Goal: Transaction & Acquisition: Purchase product/service

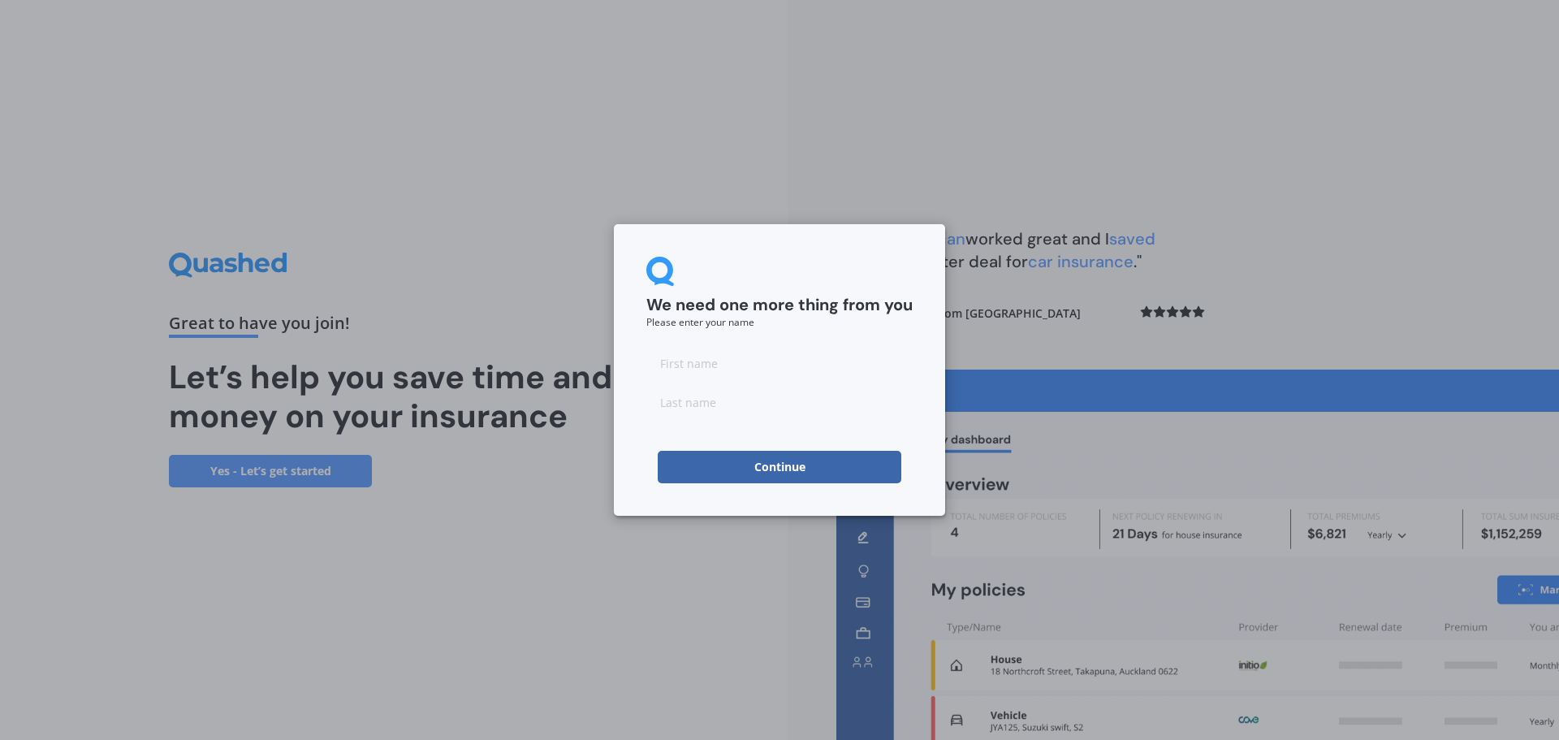
click at [764, 365] on input at bounding box center [779, 363] width 266 height 32
type input "[PERSON_NAME]"
click at [684, 412] on input at bounding box center [779, 402] width 266 height 32
type input "Enefer"
click at [857, 338] on form "We need one more thing from you Please enter your name [PERSON_NAME] Continue" at bounding box center [779, 370] width 266 height 226
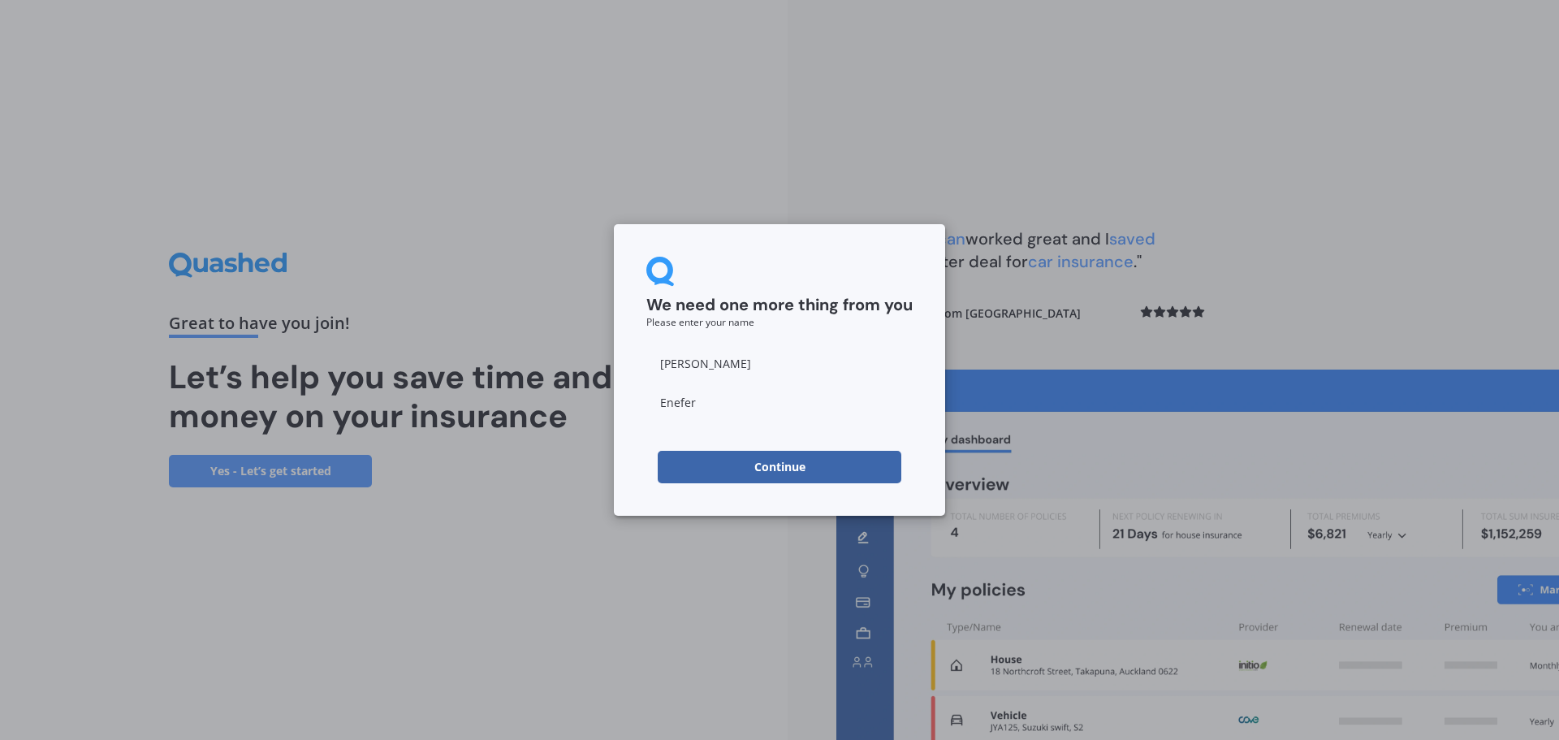
click at [770, 463] on button "Continue" at bounding box center [780, 467] width 244 height 32
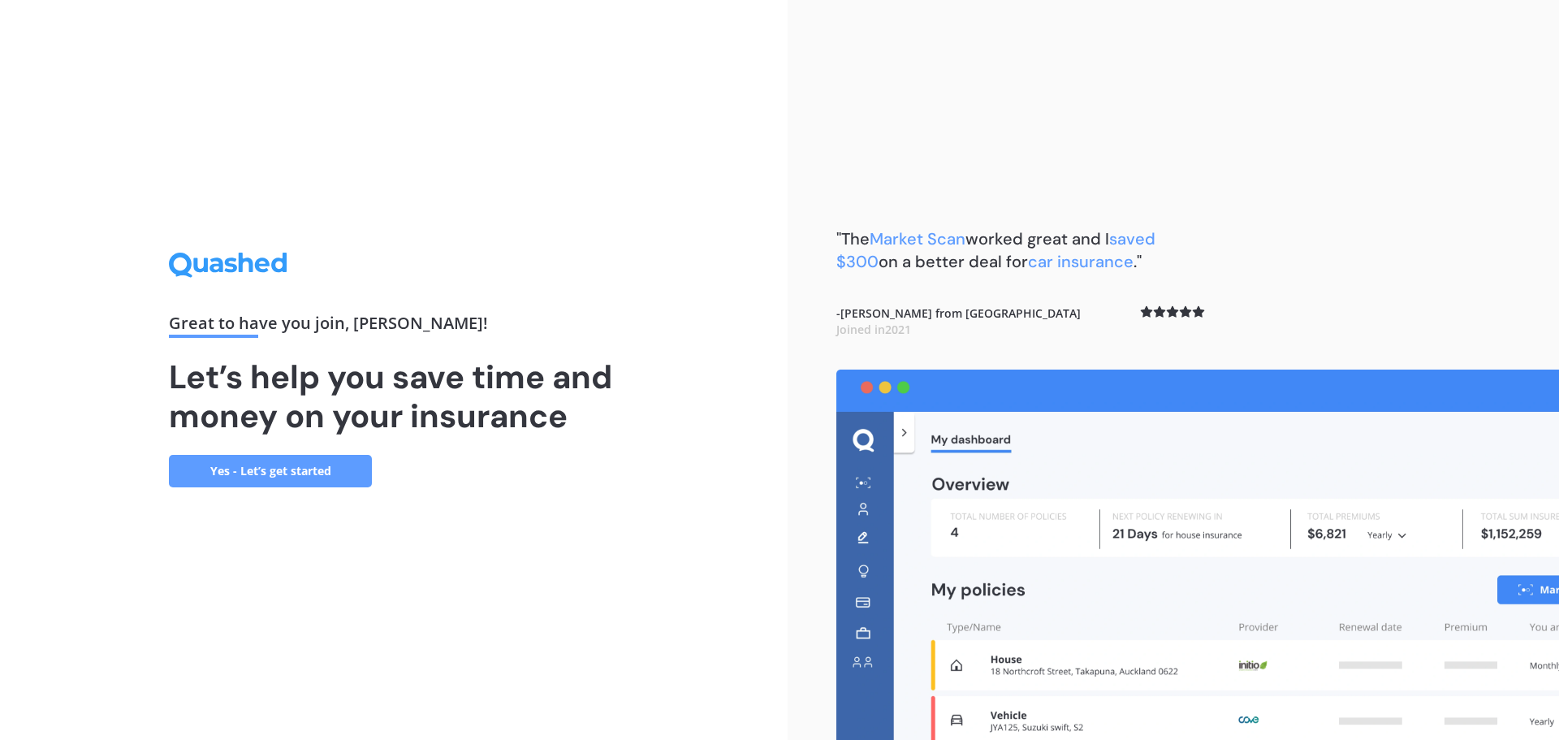
click at [278, 472] on link "Yes - Let’s get started" at bounding box center [270, 471] width 203 height 32
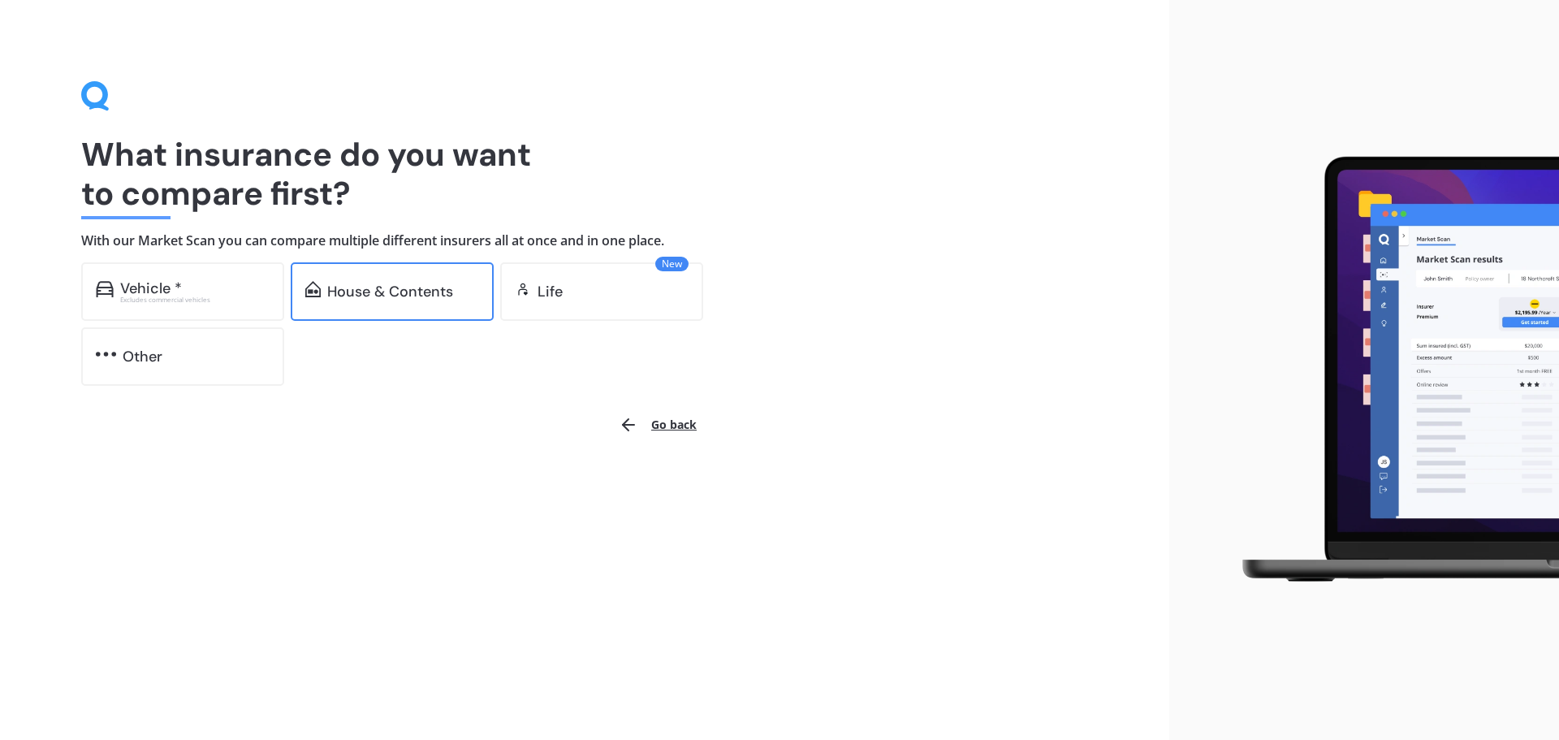
click at [363, 291] on div "House & Contents" at bounding box center [390, 291] width 126 height 16
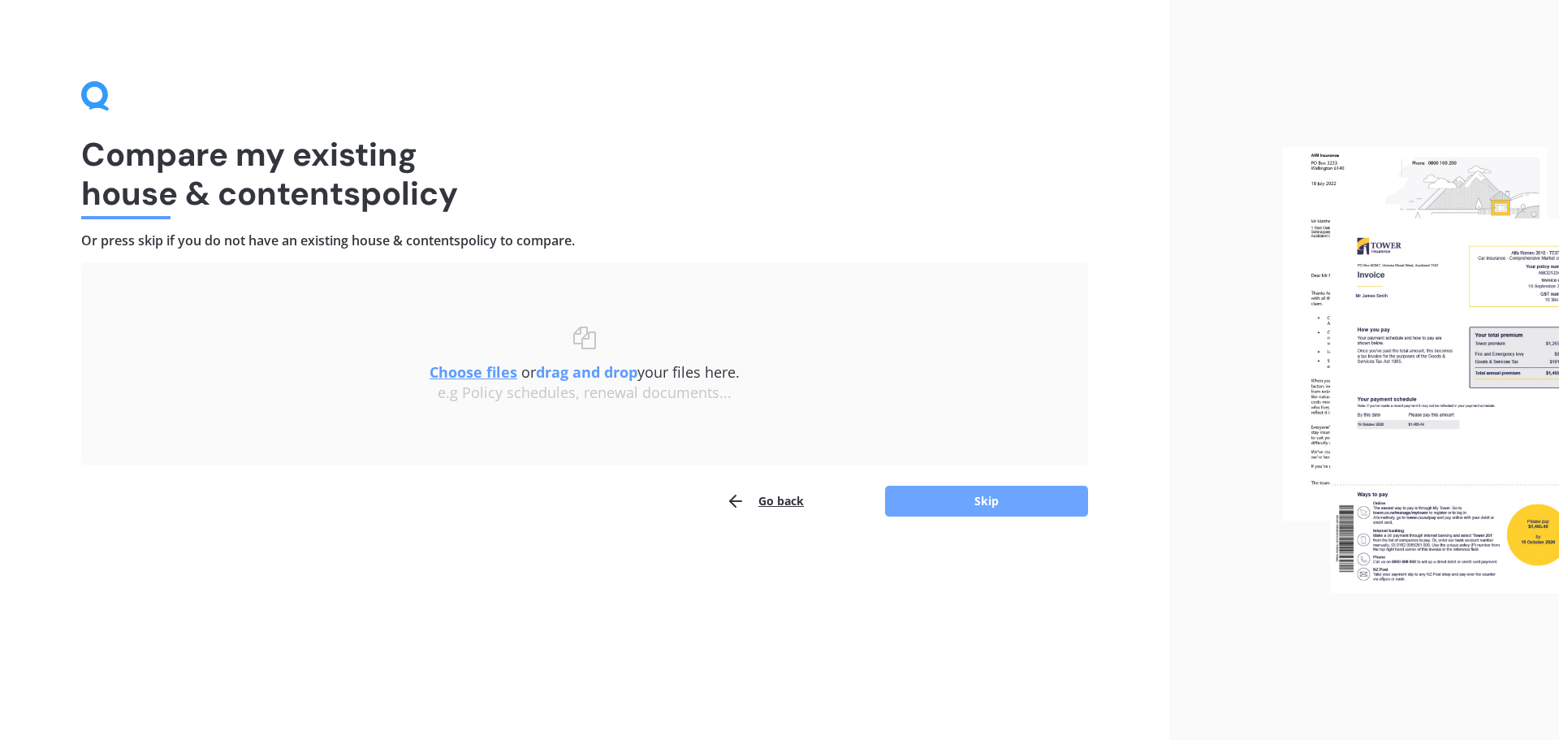
click at [990, 499] on button "Skip" at bounding box center [986, 500] width 203 height 31
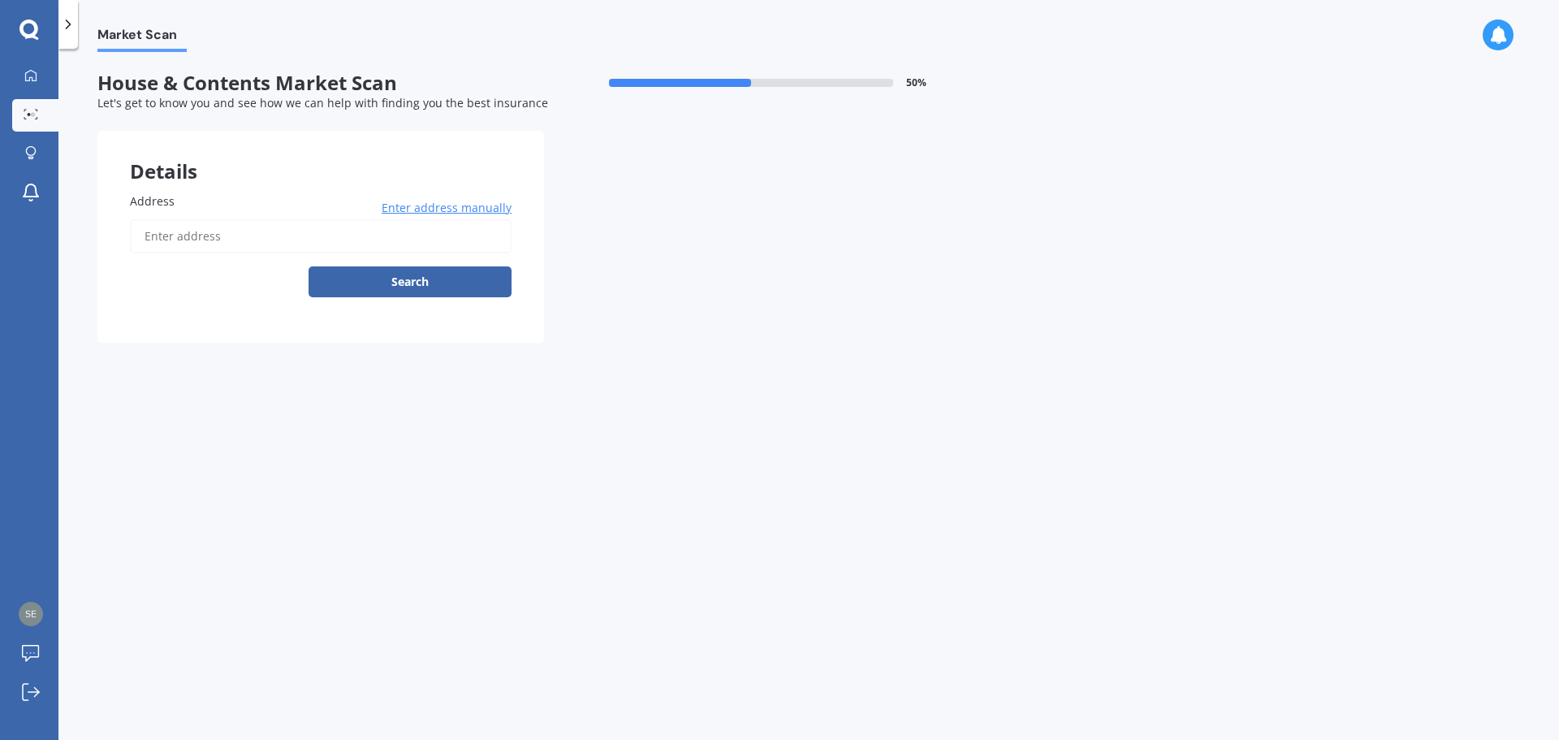
click at [177, 235] on input "Address" at bounding box center [321, 236] width 382 height 34
type input "[STREET_ADDRESS]"
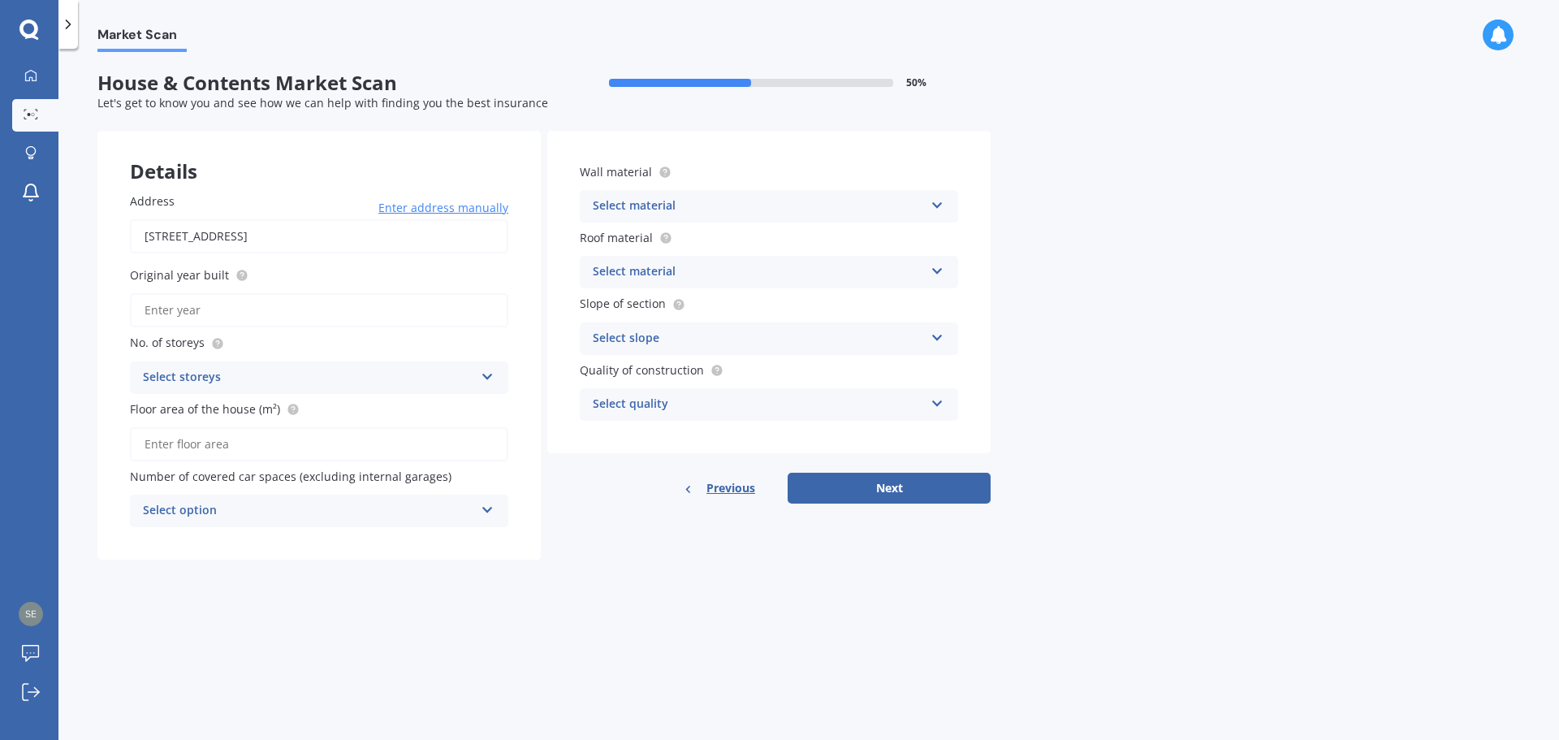
click at [260, 283] on label "Original year built" at bounding box center [316, 274] width 372 height 17
click at [260, 293] on input "Original year built" at bounding box center [319, 310] width 378 height 34
type input "1970"
click at [230, 377] on div "Select storeys" at bounding box center [308, 377] width 331 height 19
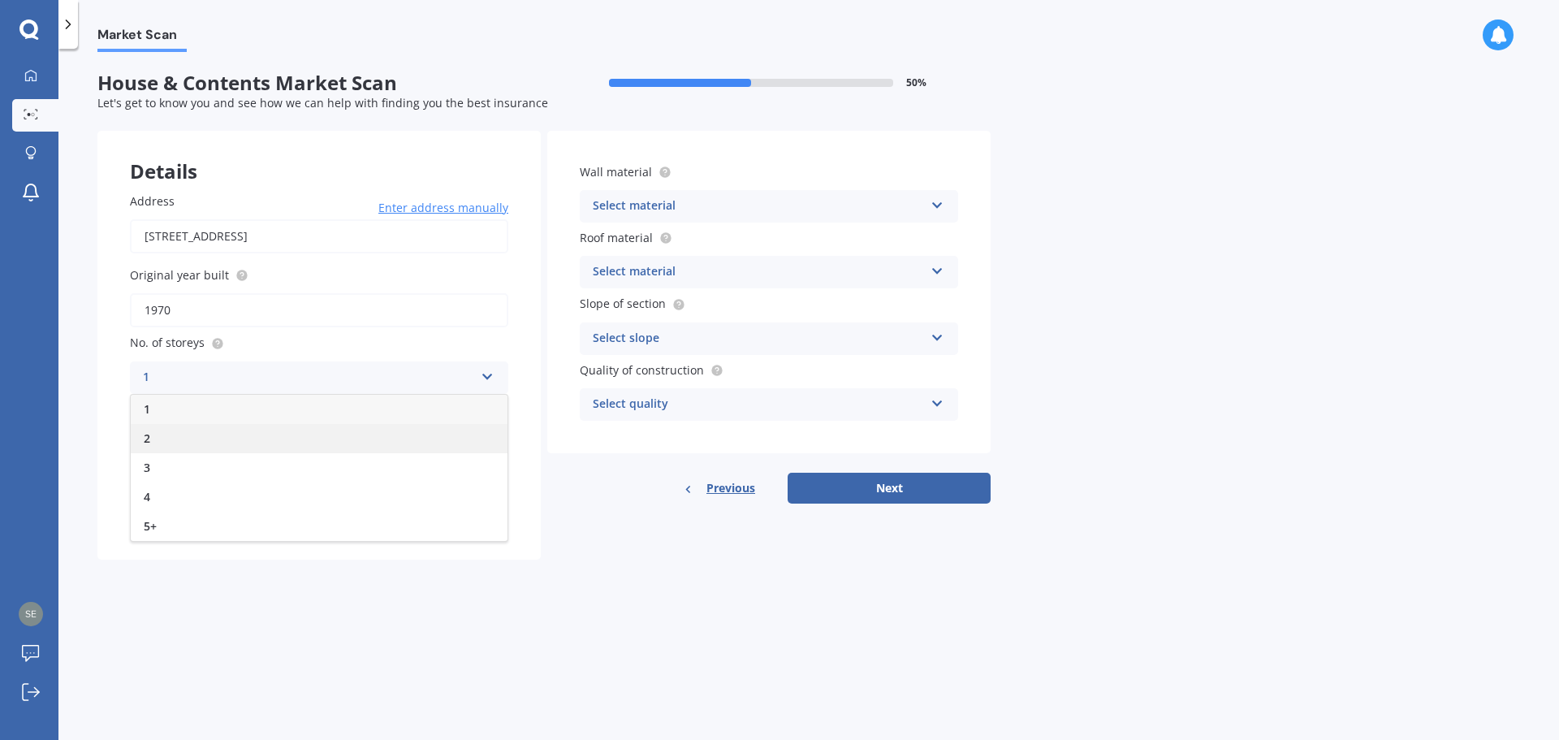
click at [221, 436] on div "2" at bounding box center [319, 438] width 377 height 29
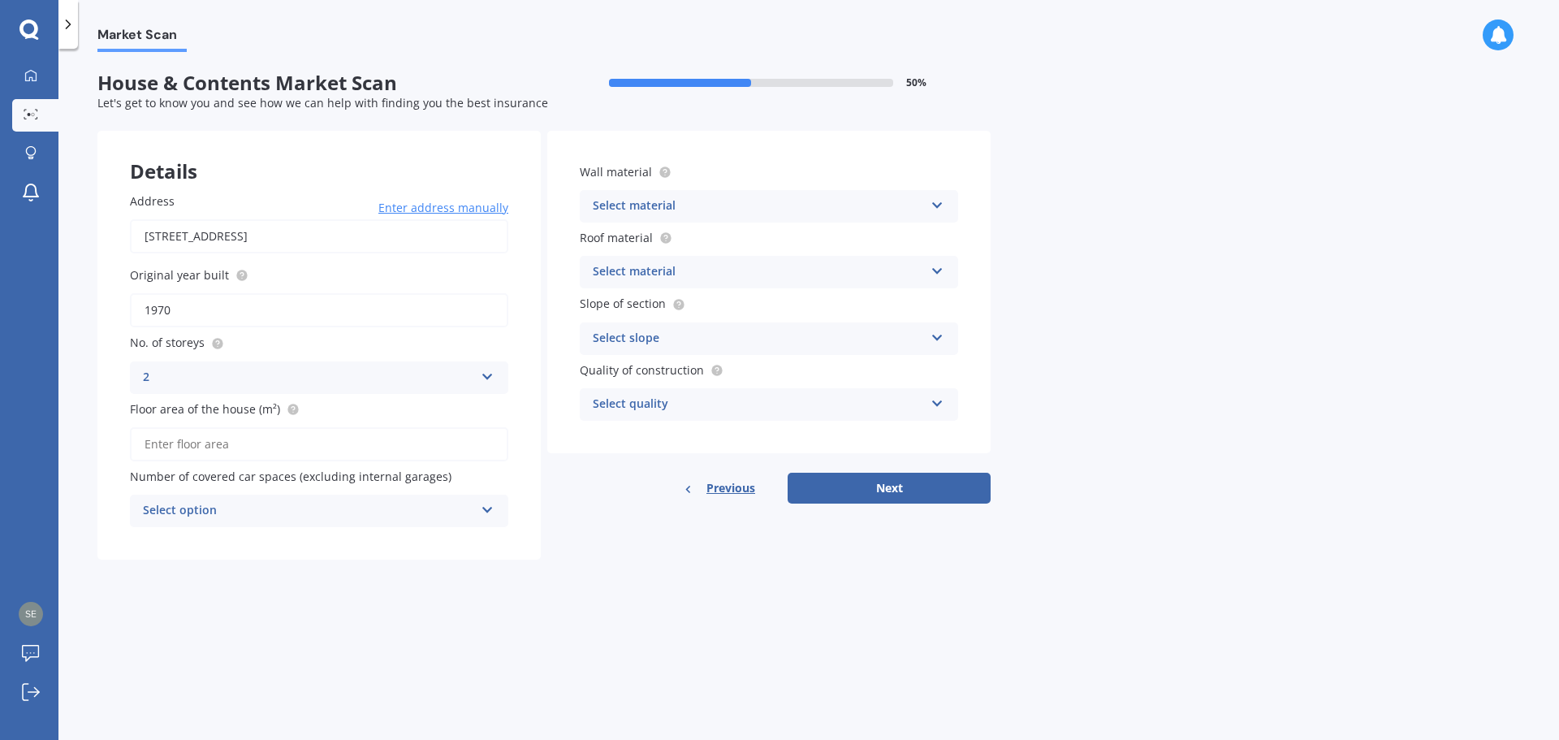
click at [245, 442] on input "Floor area of the house (m²)" at bounding box center [319, 444] width 378 height 34
type input "197"
click at [254, 517] on div "Select option" at bounding box center [308, 510] width 331 height 19
click at [215, 623] on div "3" at bounding box center [319, 629] width 377 height 29
click at [767, 207] on div "Select material" at bounding box center [758, 205] width 331 height 19
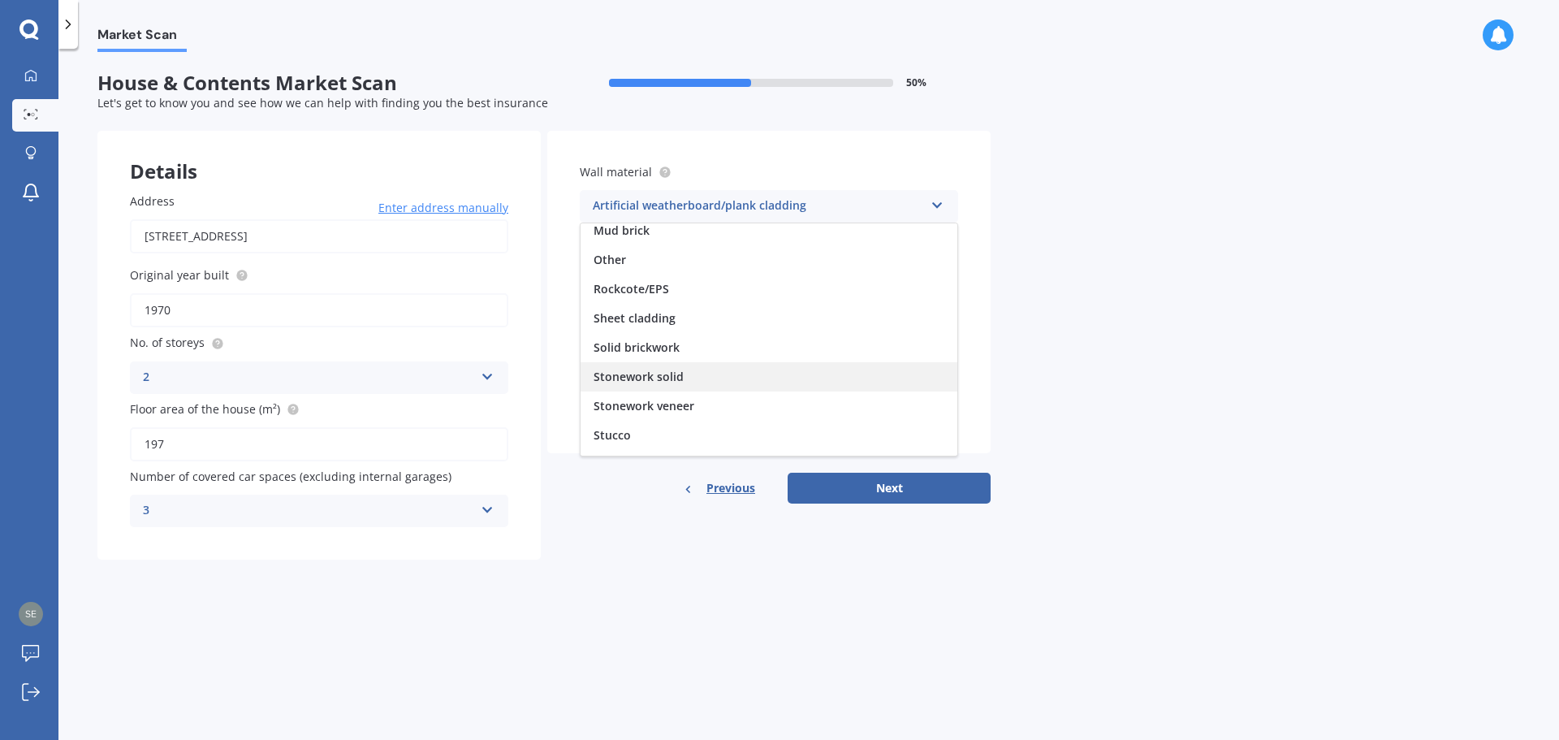
scroll to position [148, 0]
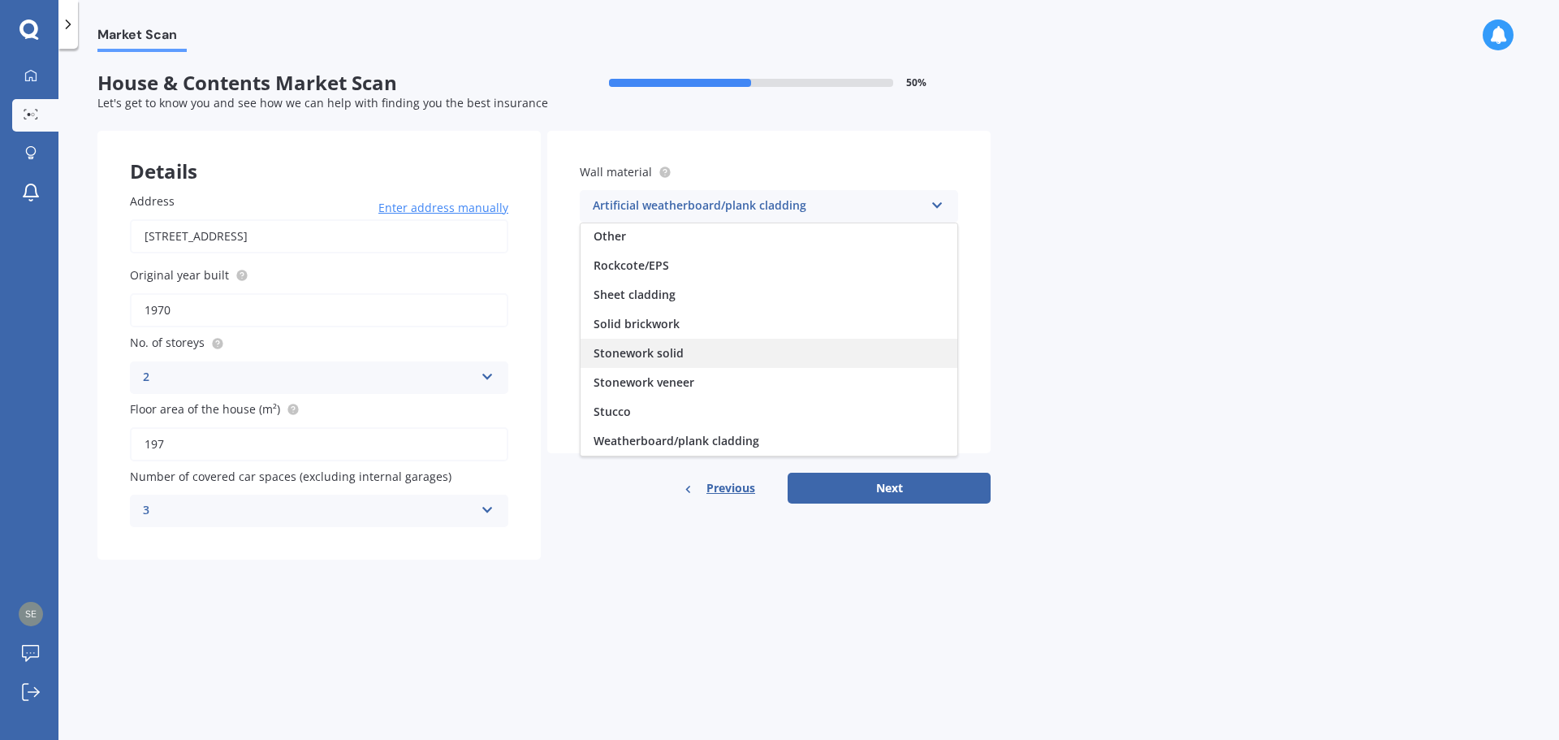
click at [756, 410] on div "Stucco" at bounding box center [768, 411] width 377 height 29
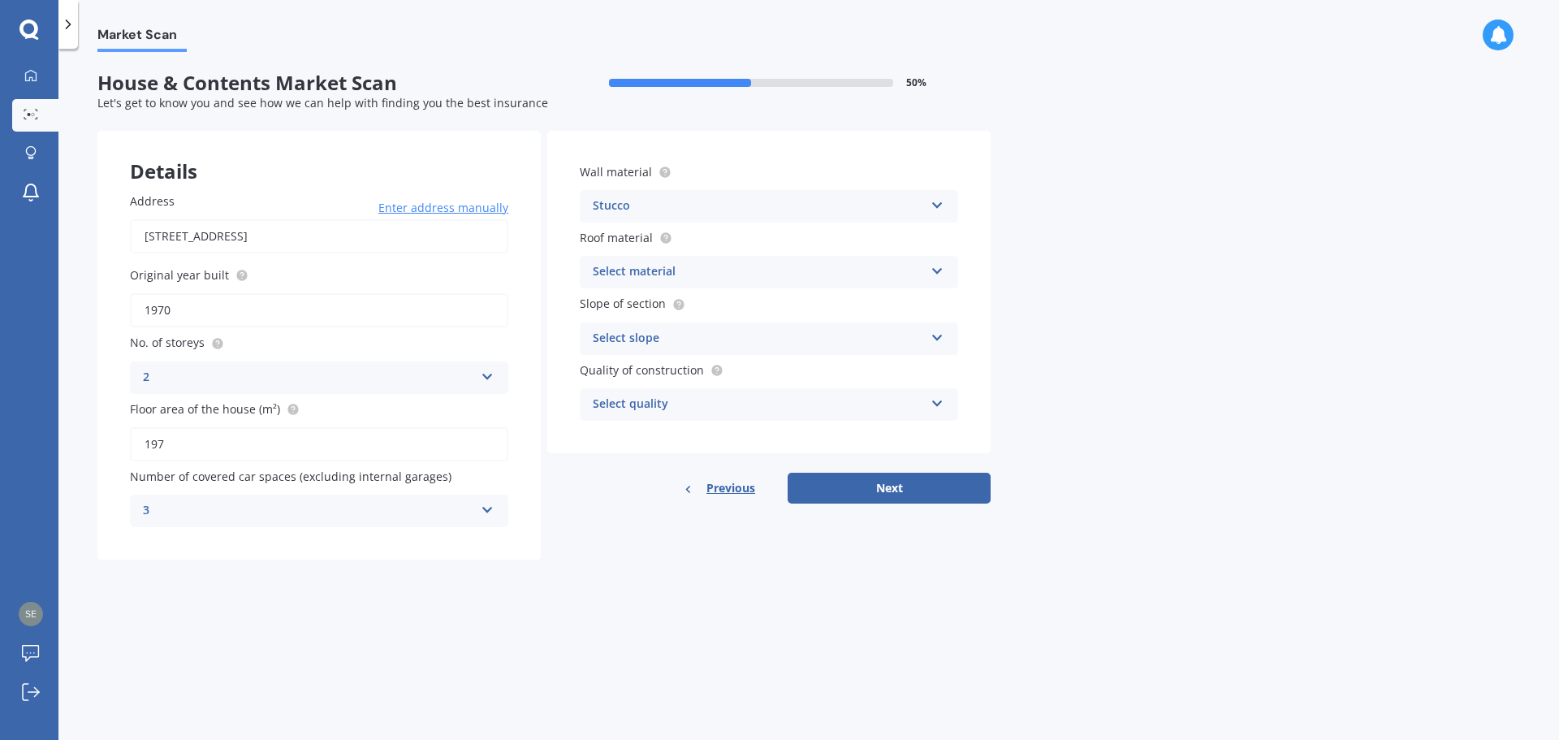
click at [718, 207] on div "Stucco" at bounding box center [758, 205] width 331 height 19
click at [843, 410] on div "Stucco" at bounding box center [768, 411] width 377 height 29
click at [671, 271] on div "Select material" at bounding box center [758, 271] width 331 height 19
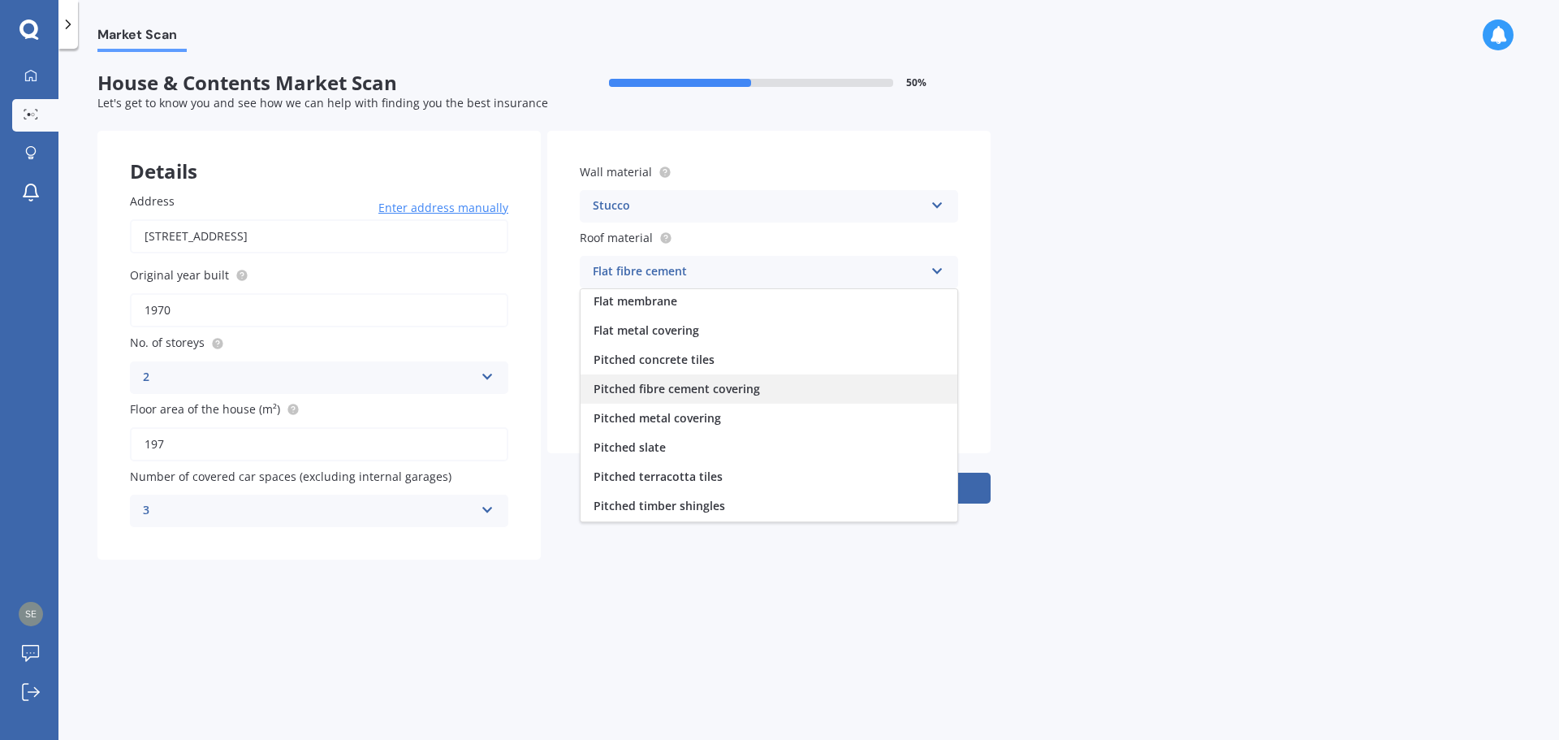
scroll to position [60, 0]
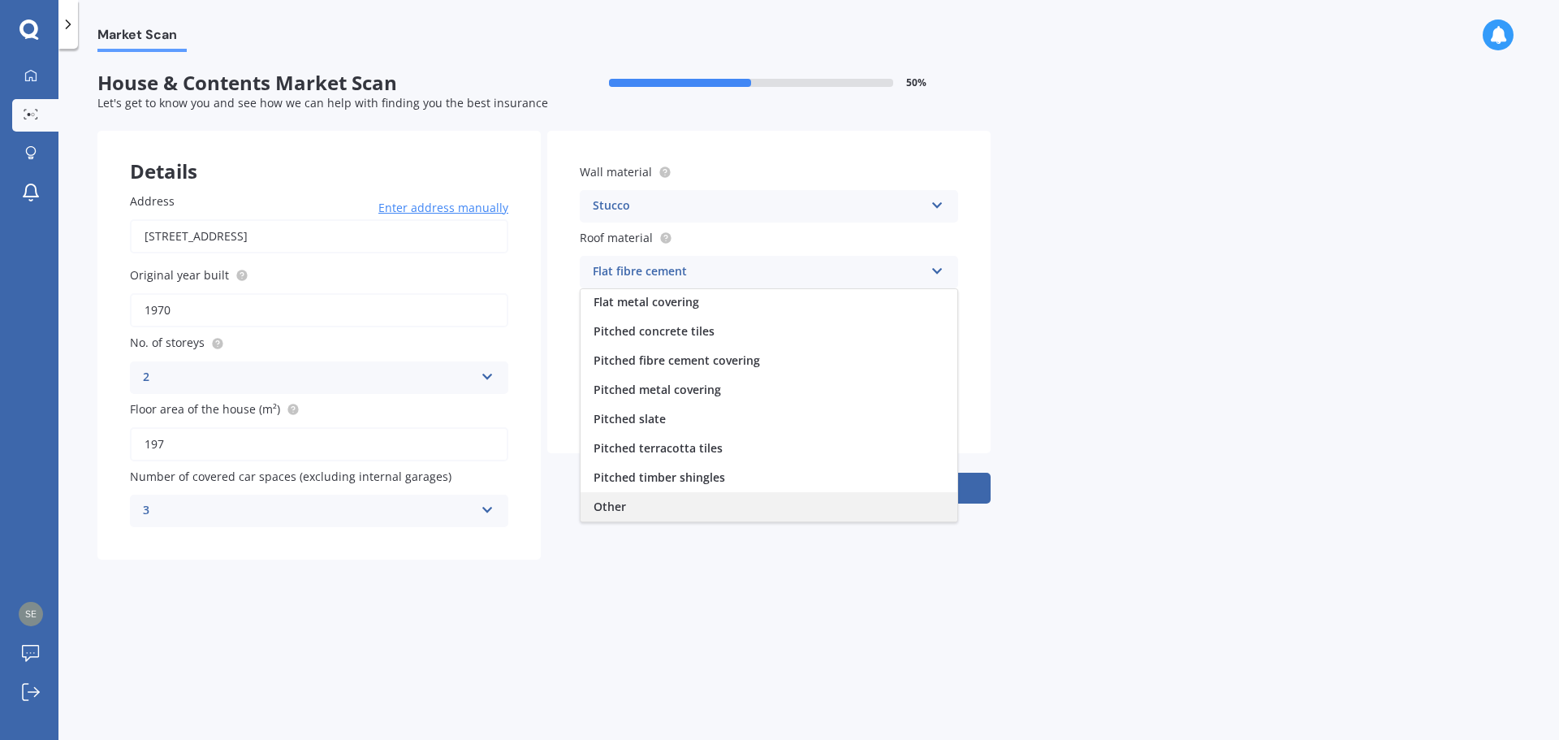
click at [634, 508] on div "Other" at bounding box center [768, 506] width 377 height 29
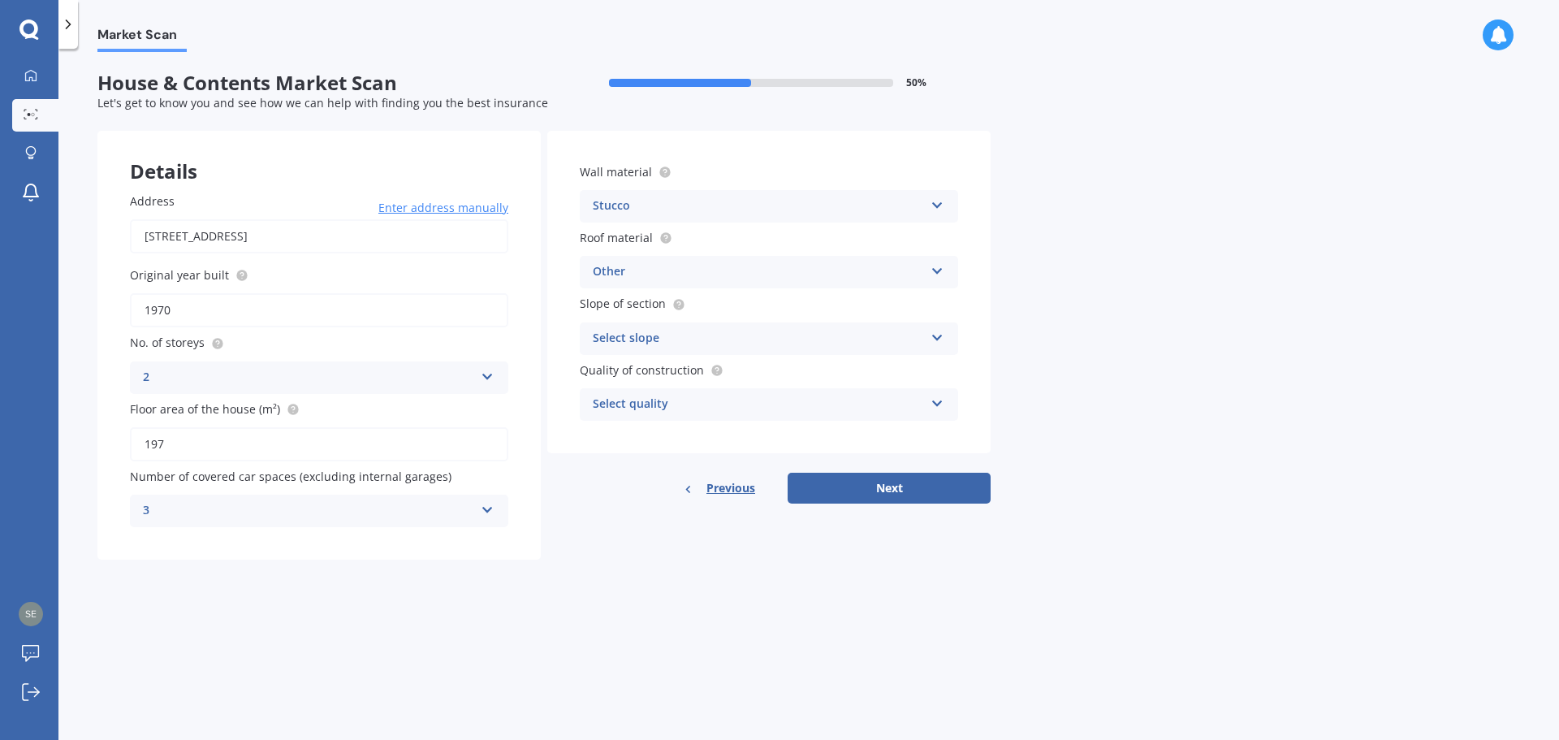
click at [653, 335] on div "Select slope" at bounding box center [758, 338] width 331 height 19
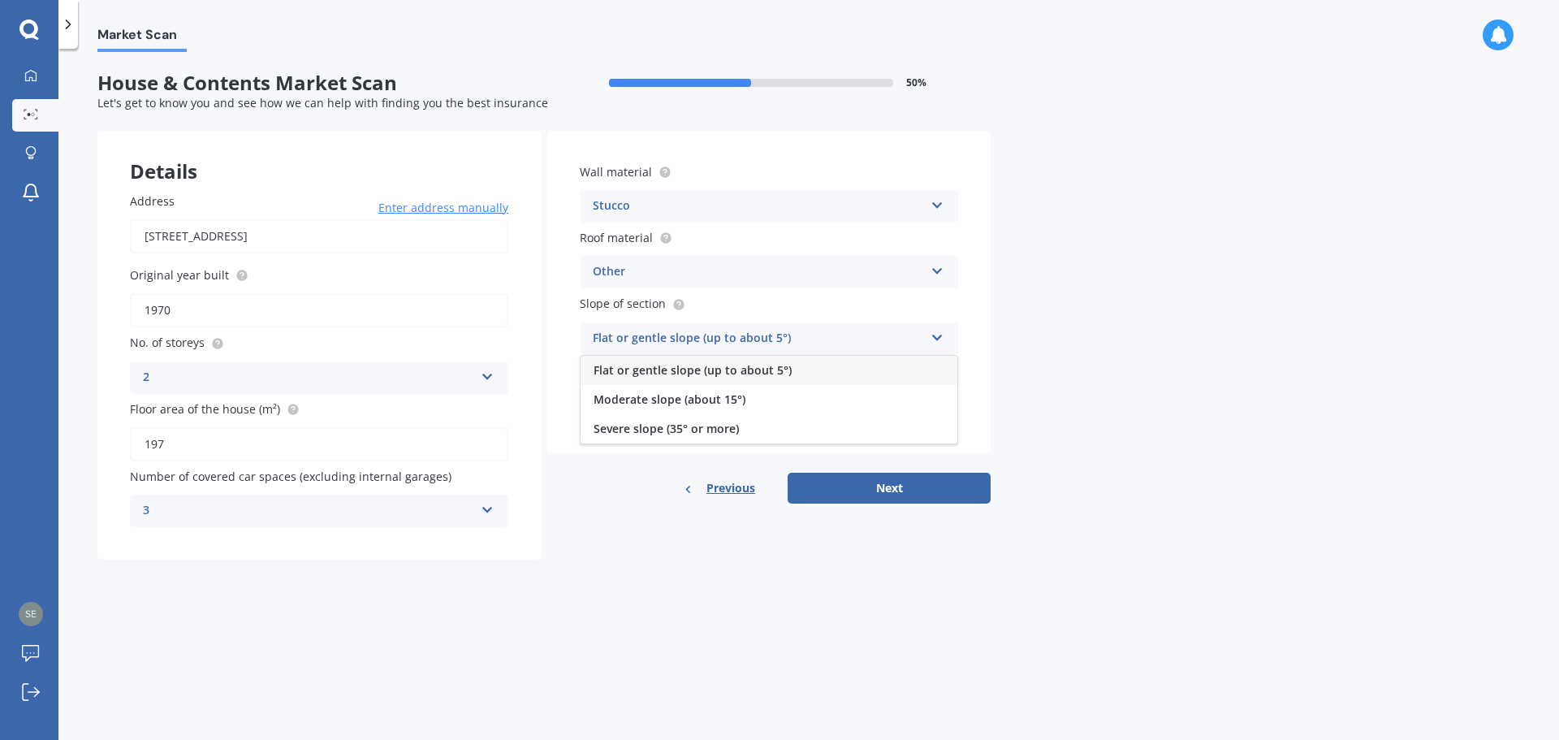
click at [672, 373] on span "Flat or gentle slope (up to about 5°)" at bounding box center [692, 369] width 198 height 15
click at [671, 405] on div "Select quality" at bounding box center [758, 404] width 331 height 19
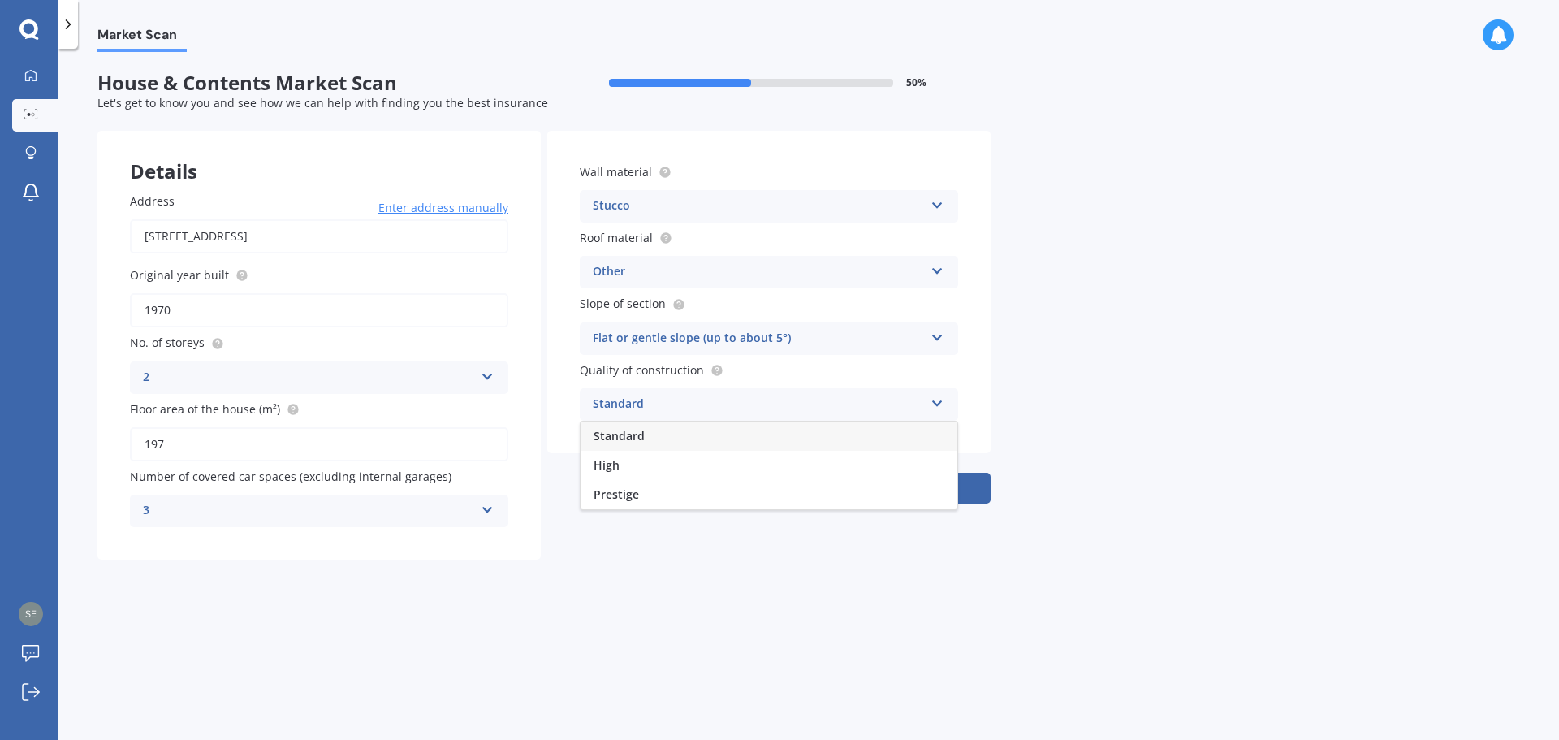
click at [657, 437] on div "Standard" at bounding box center [768, 435] width 377 height 29
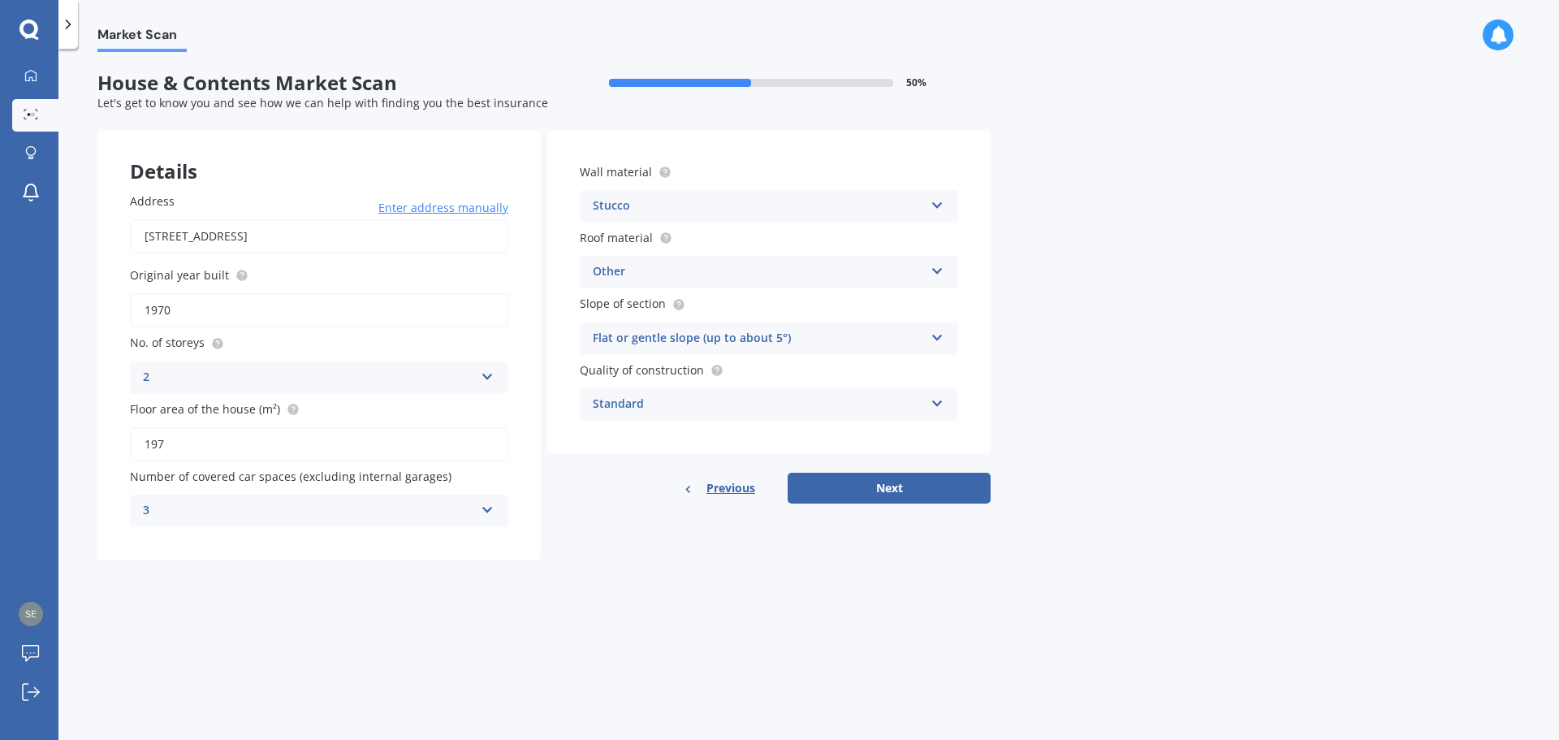
click at [666, 407] on div "Standard" at bounding box center [758, 404] width 331 height 19
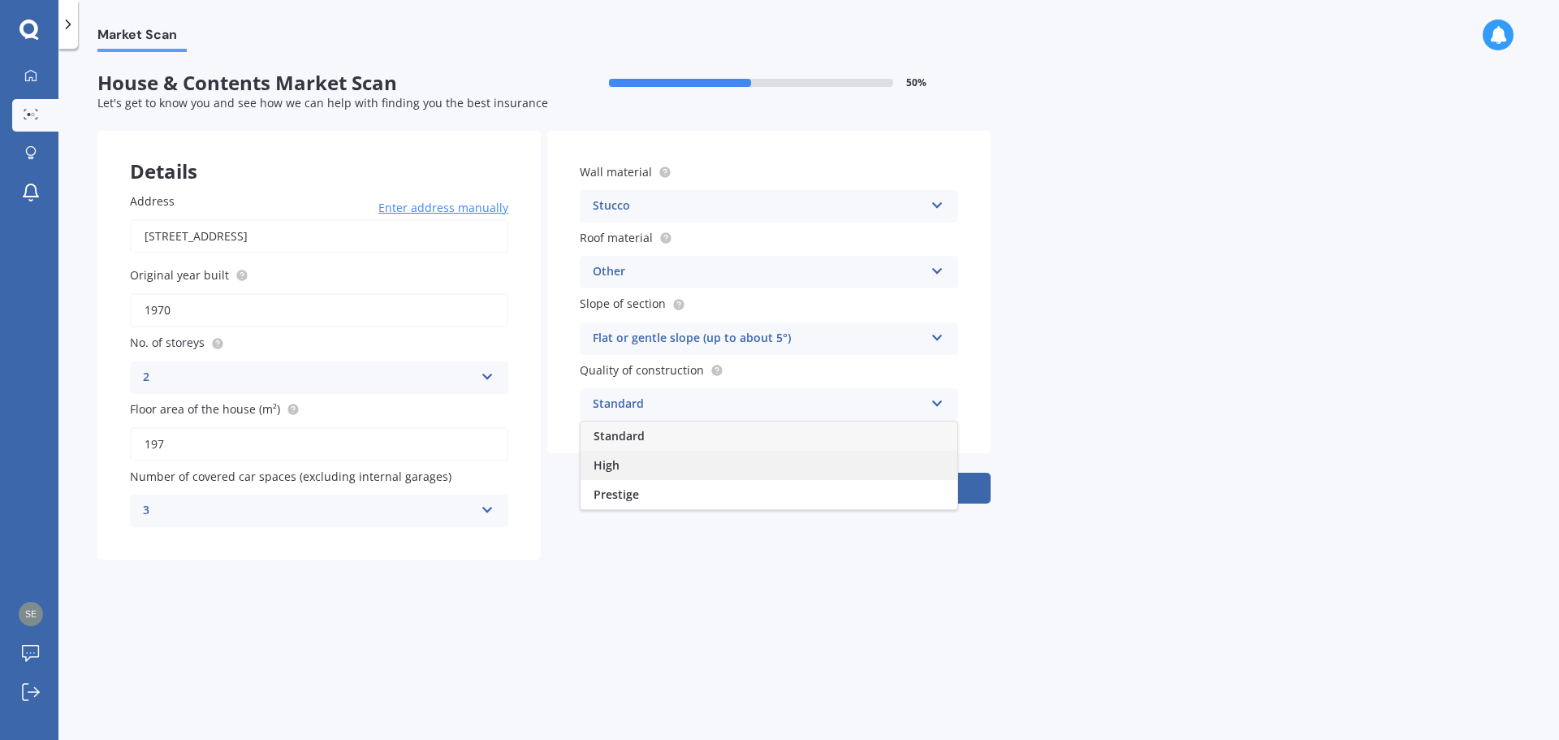
click at [641, 465] on div "High" at bounding box center [768, 465] width 377 height 29
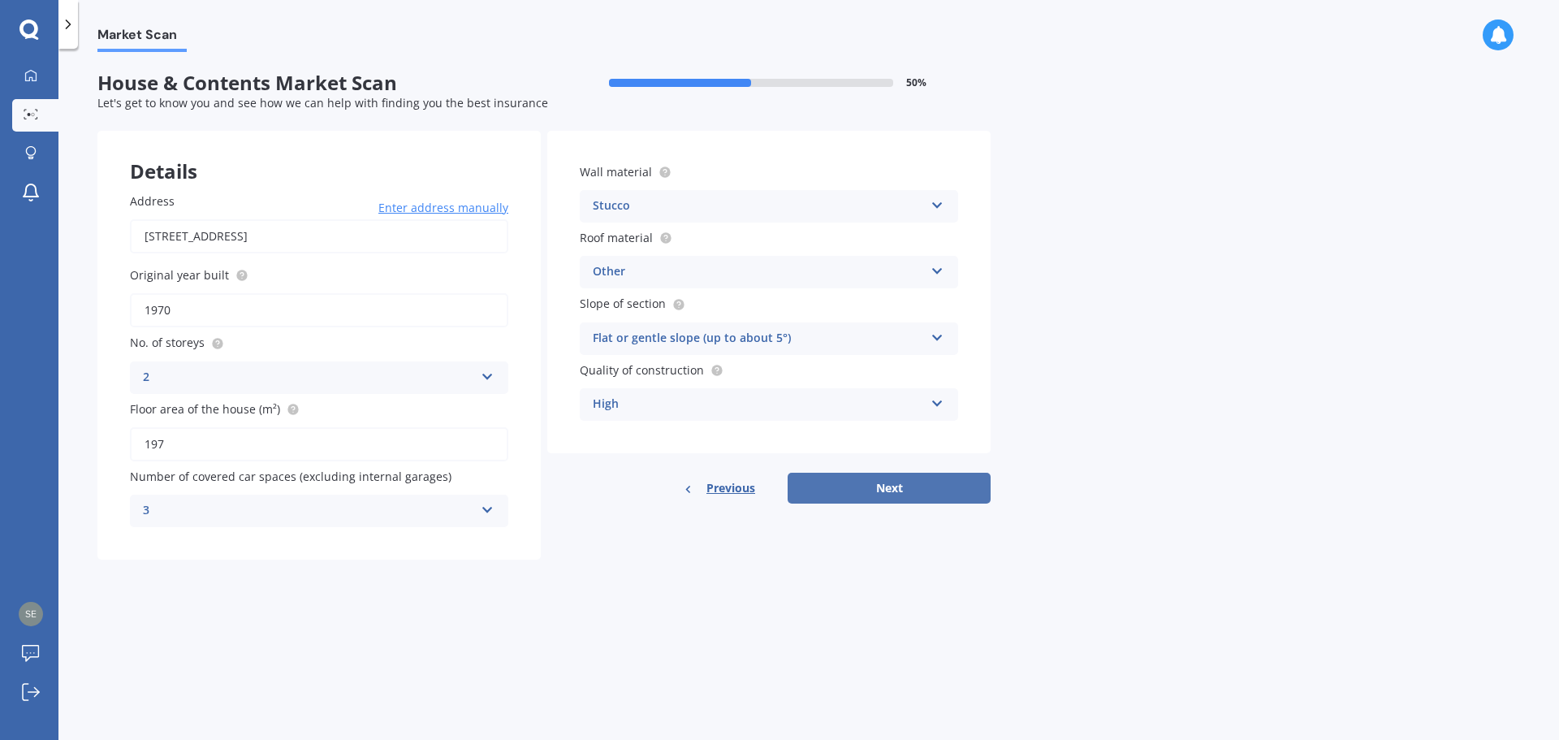
click at [895, 488] on button "Next" at bounding box center [888, 487] width 203 height 31
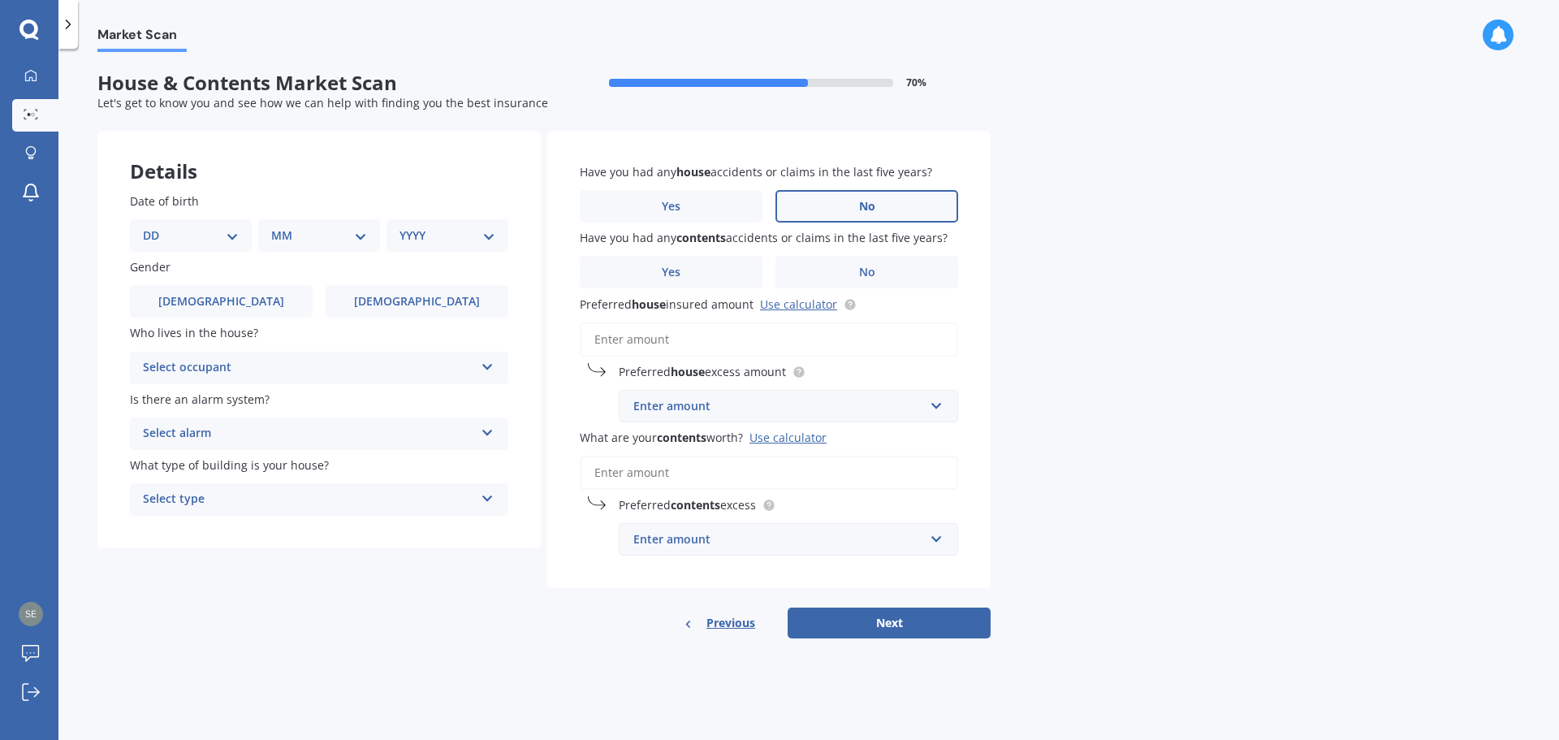
click at [856, 209] on label "No" at bounding box center [866, 206] width 183 height 32
click at [0, 0] on input "No" at bounding box center [0, 0] width 0 height 0
click at [848, 272] on label "No" at bounding box center [866, 272] width 183 height 32
click at [0, 0] on input "No" at bounding box center [0, 0] width 0 height 0
click at [739, 339] on input "Preferred house insured amount Use calculator" at bounding box center [769, 339] width 378 height 34
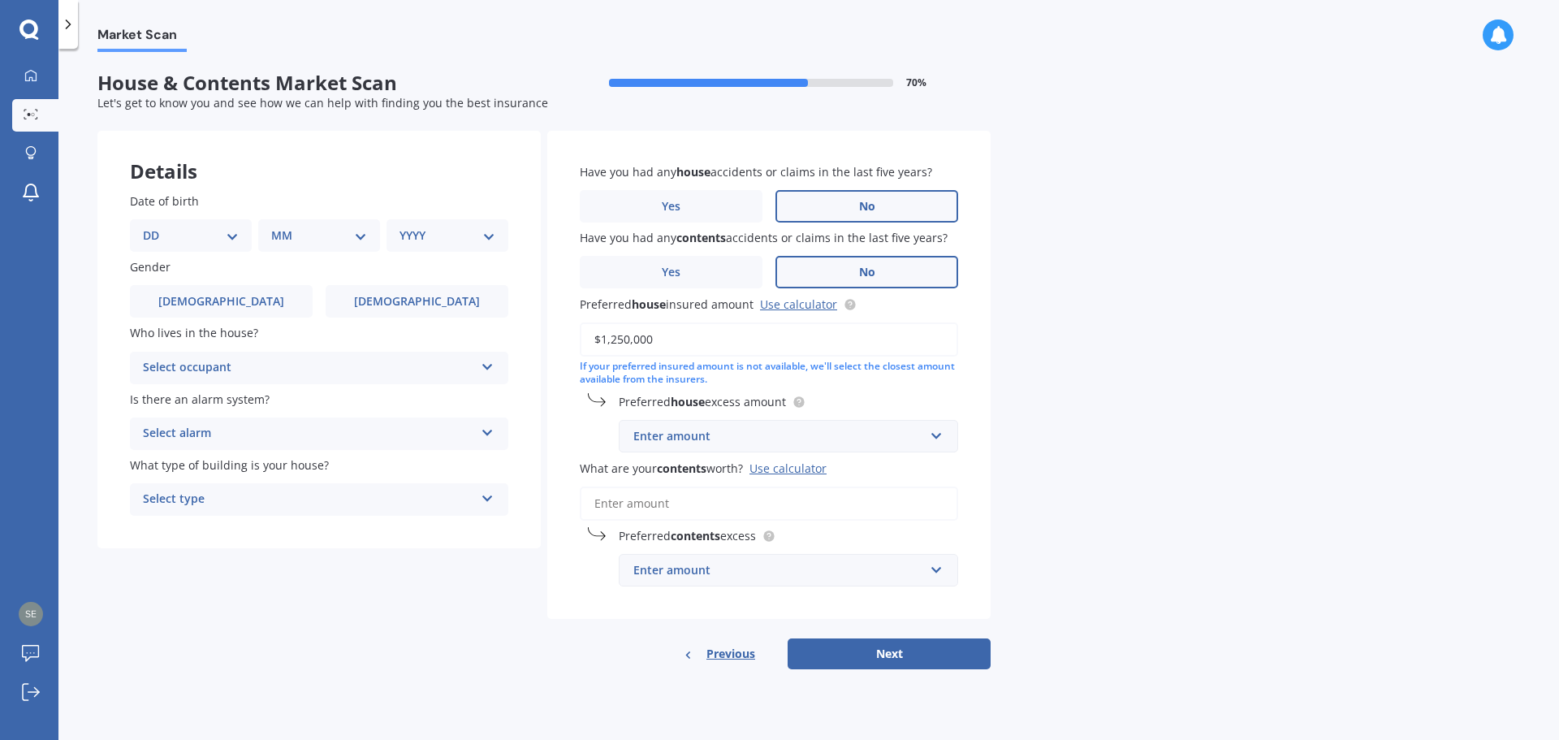
type input "$1,250,000"
click at [853, 444] on div "Enter amount" at bounding box center [778, 436] width 291 height 18
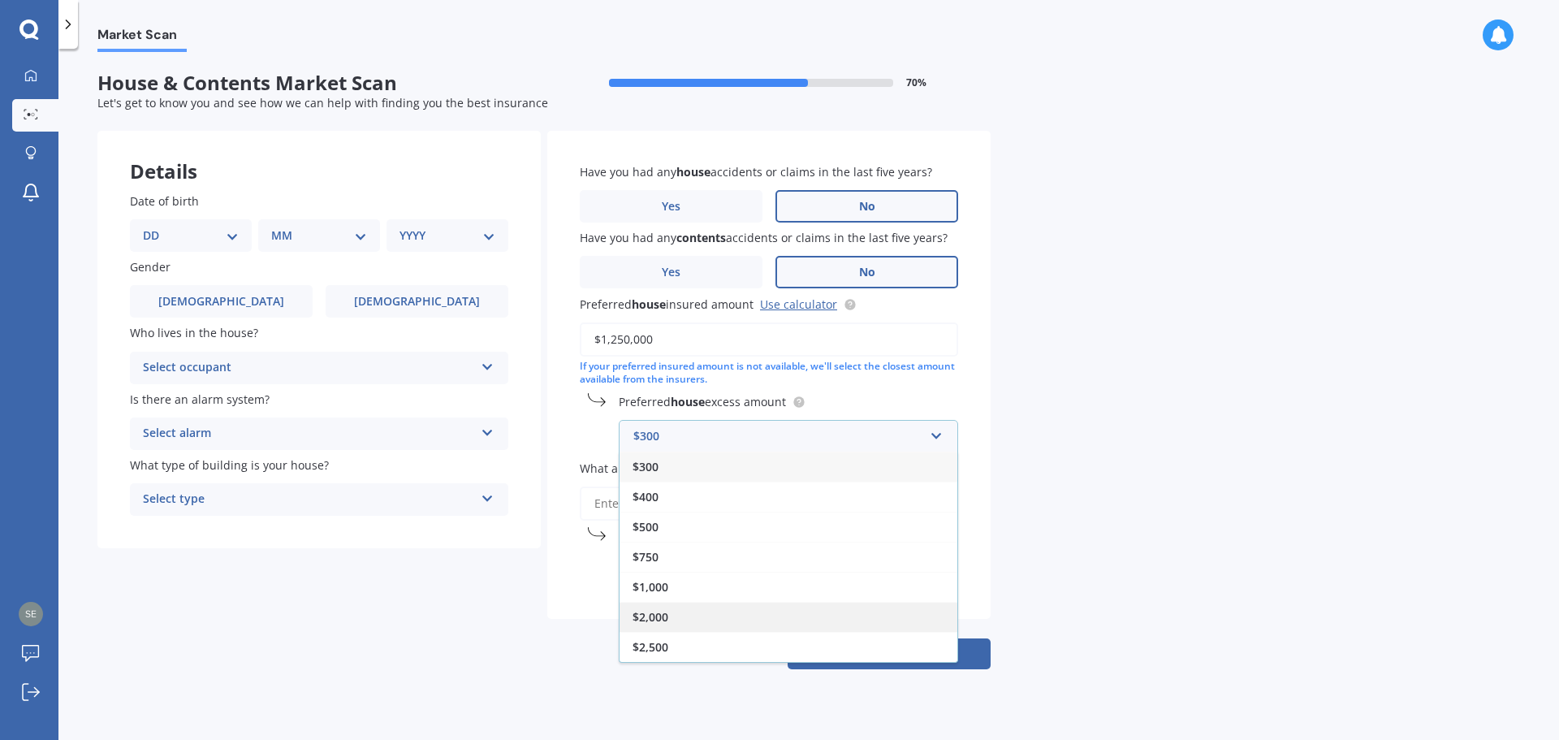
click at [809, 619] on div "$2,000" at bounding box center [788, 617] width 338 height 30
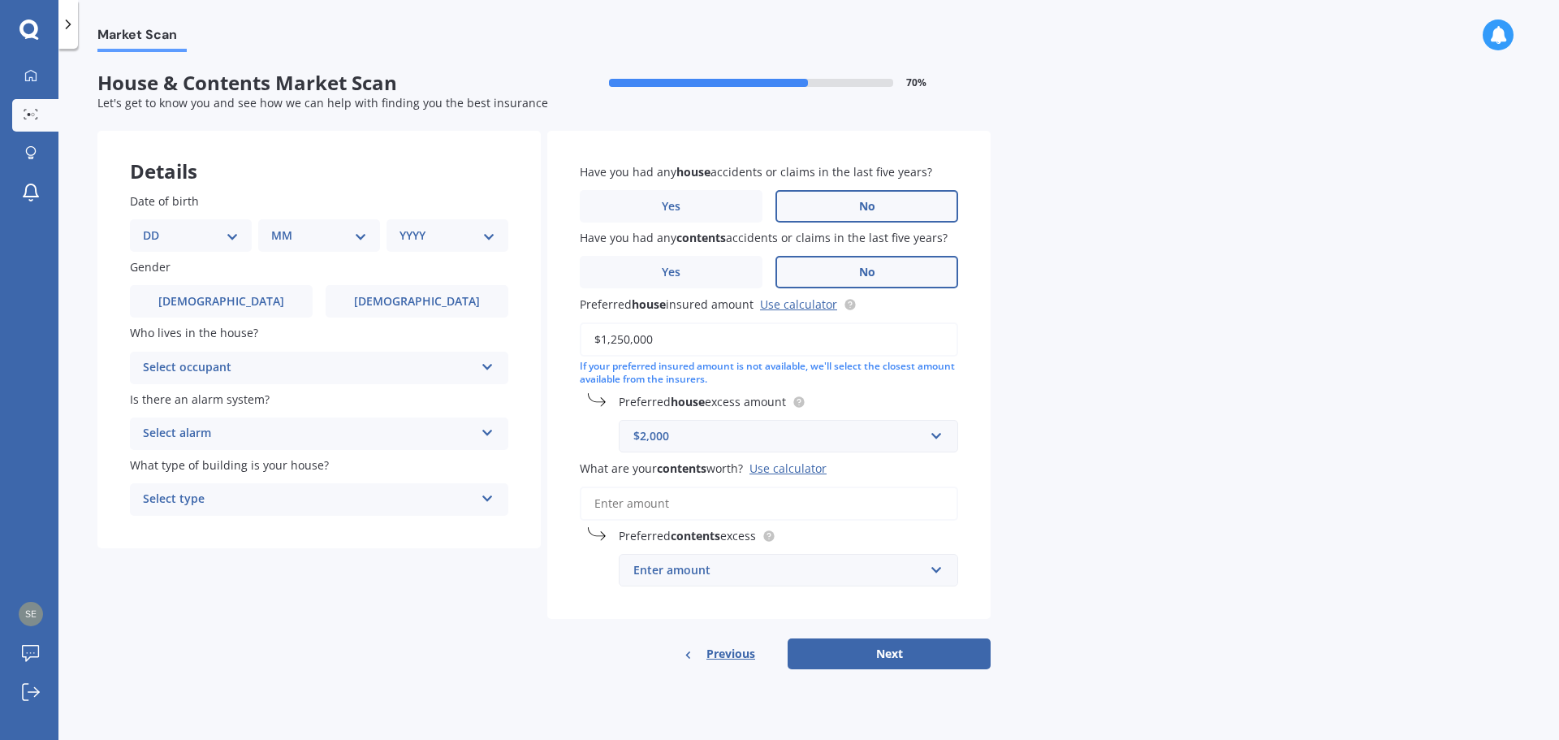
click at [709, 509] on input "What are your contents worth? Use calculator" at bounding box center [769, 503] width 378 height 34
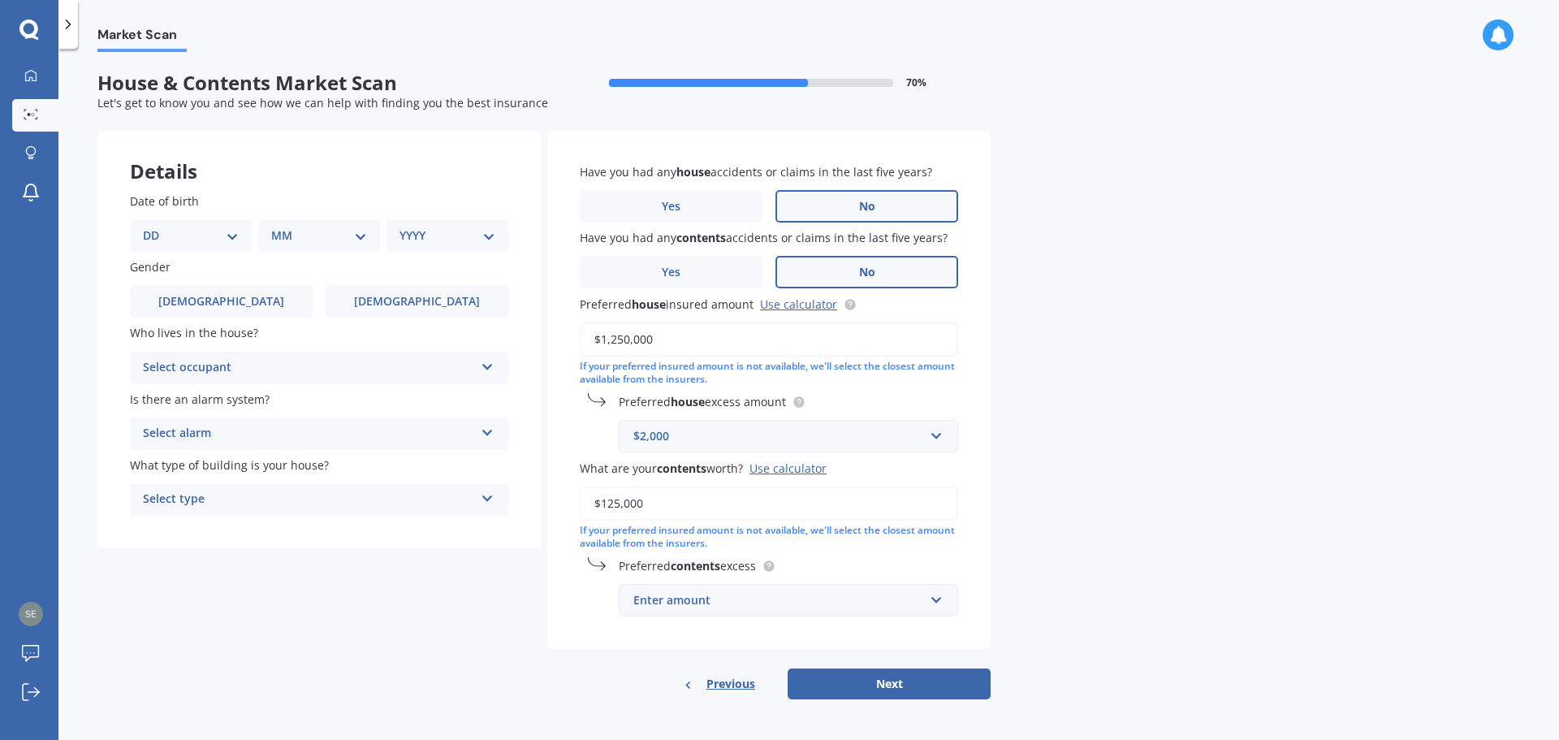
type input "$125,000"
click at [701, 594] on div "Enter amount" at bounding box center [778, 600] width 291 height 18
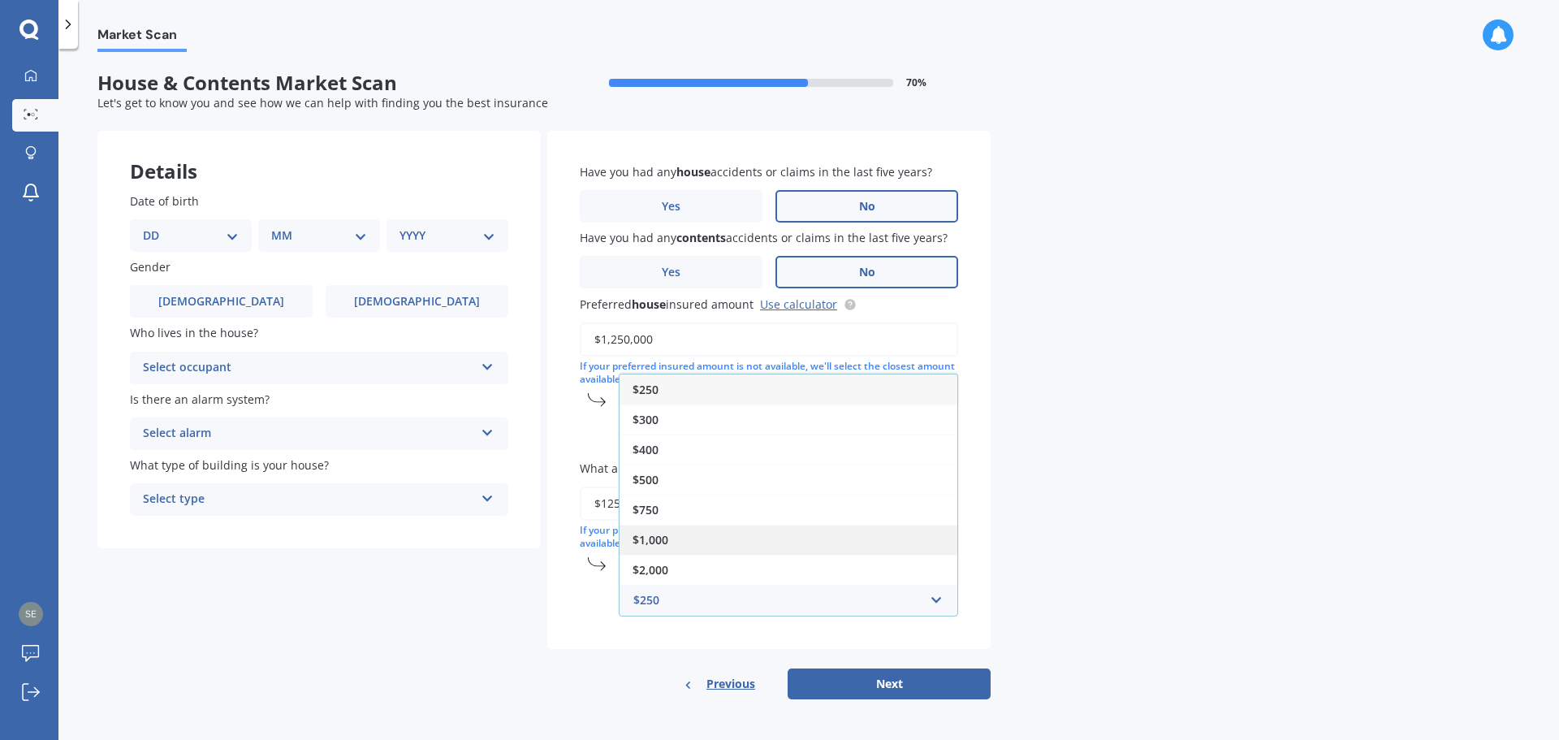
click at [671, 538] on div "$1,000" at bounding box center [788, 539] width 338 height 30
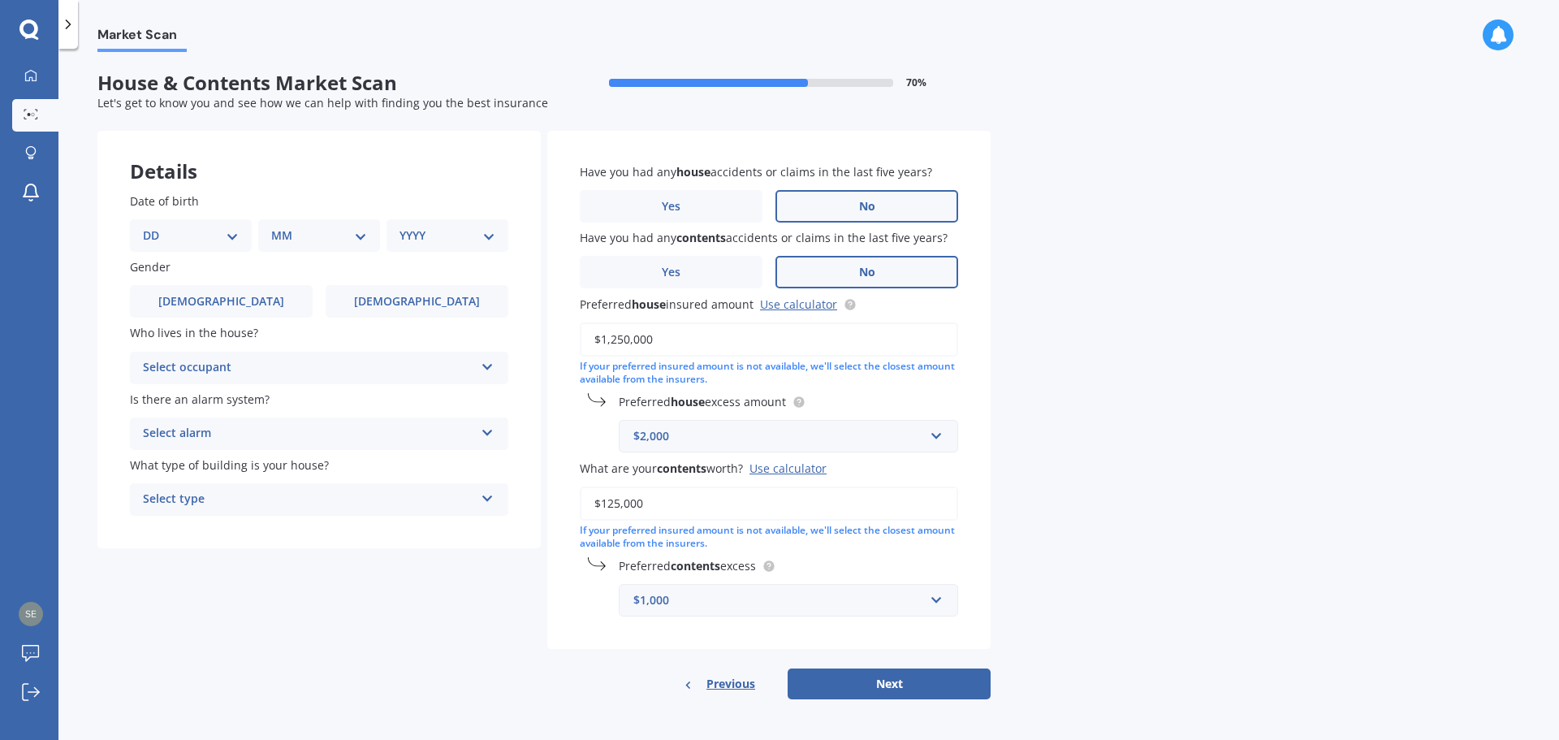
scroll to position [2, 0]
drag, startPoint x: 692, startPoint y: 596, endPoint x: 641, endPoint y: 596, distance: 50.3
click at [641, 596] on div "$1,000" at bounding box center [778, 598] width 291 height 18
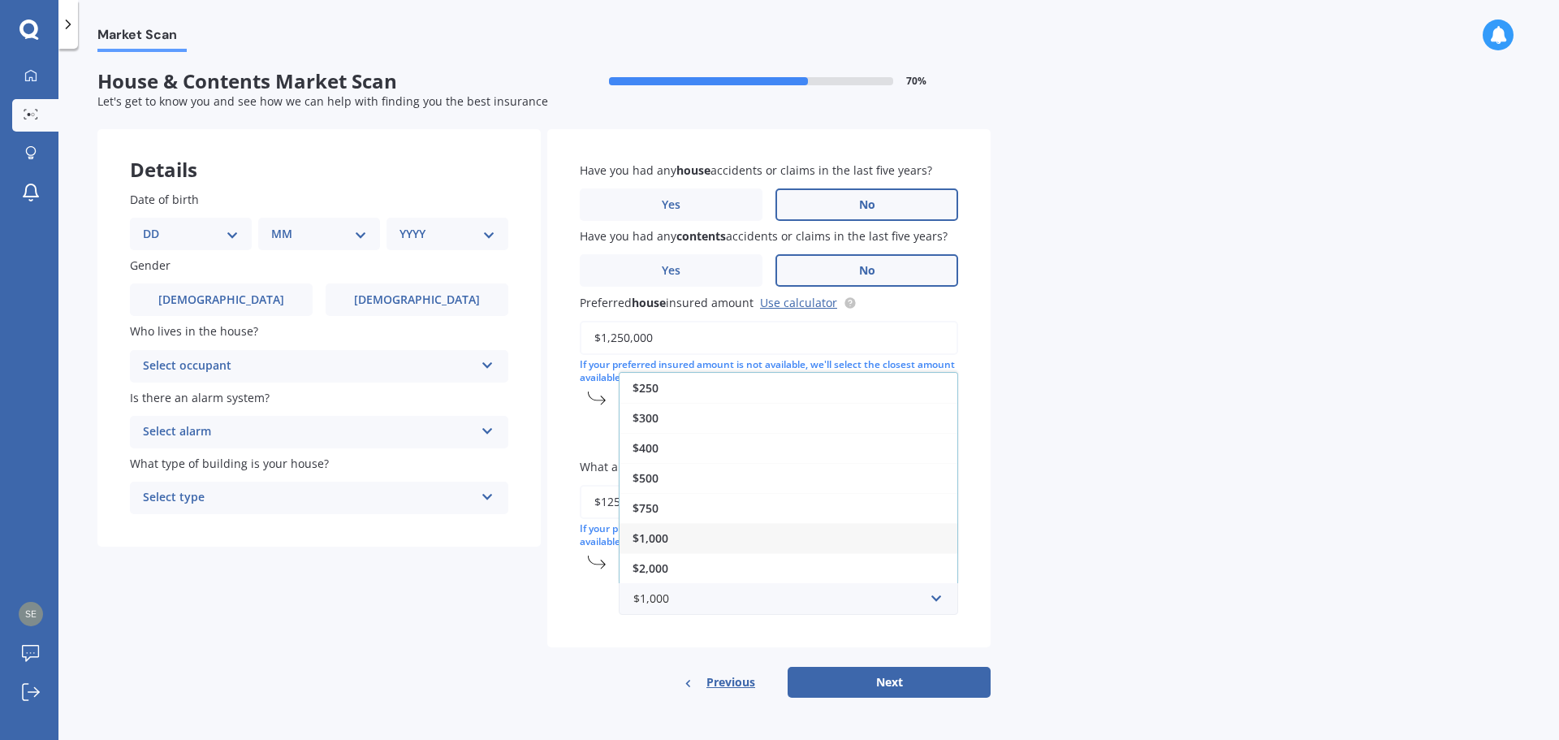
click at [669, 469] on div "$500" at bounding box center [788, 478] width 338 height 30
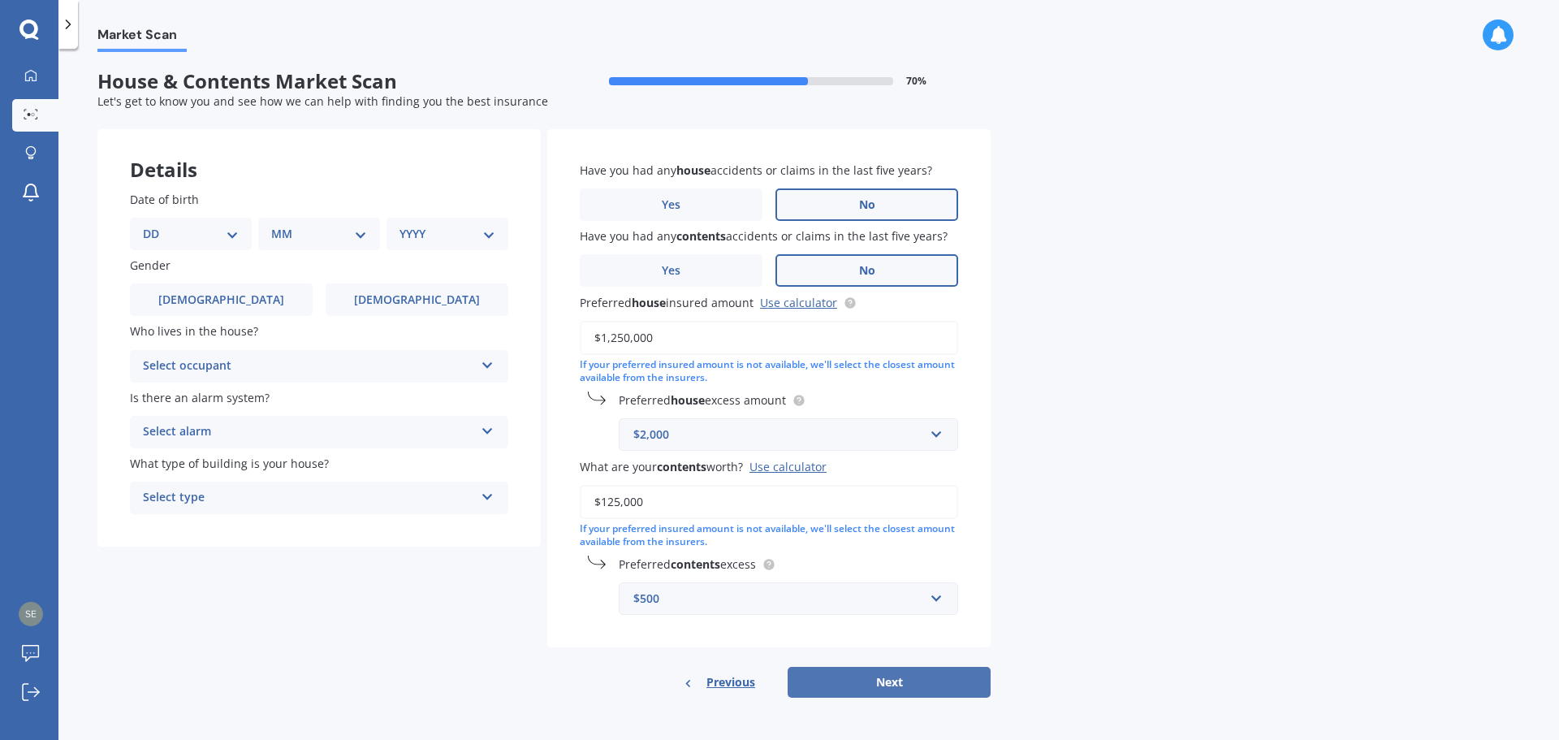
click at [876, 678] on button "Next" at bounding box center [888, 681] width 203 height 31
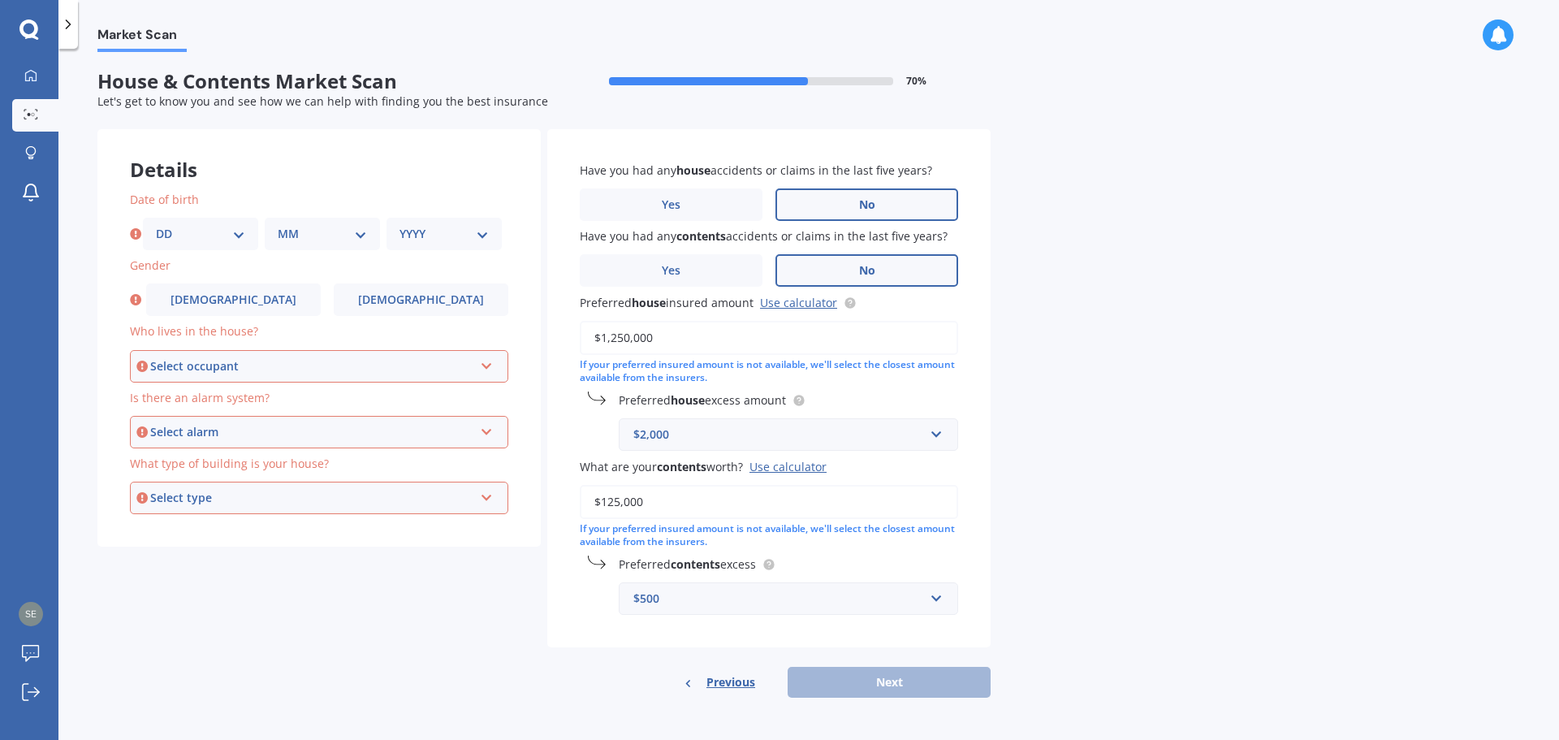
click at [181, 235] on select "DD 01 02 03 04 05 06 07 08 09 10 11 12 13 14 15 16 17 18 19 20 21 22 23 24 25 2…" at bounding box center [200, 234] width 89 height 18
select select "23"
click at [156, 225] on select "DD 01 02 03 04 05 06 07 08 09 10 11 12 13 14 15 16 17 18 19 20 21 22 23 24 25 2…" at bounding box center [200, 234] width 89 height 18
click at [314, 239] on select "MM 01 02 03 04 05 06 07 08 09 10 11 12" at bounding box center [322, 234] width 89 height 18
select select "03"
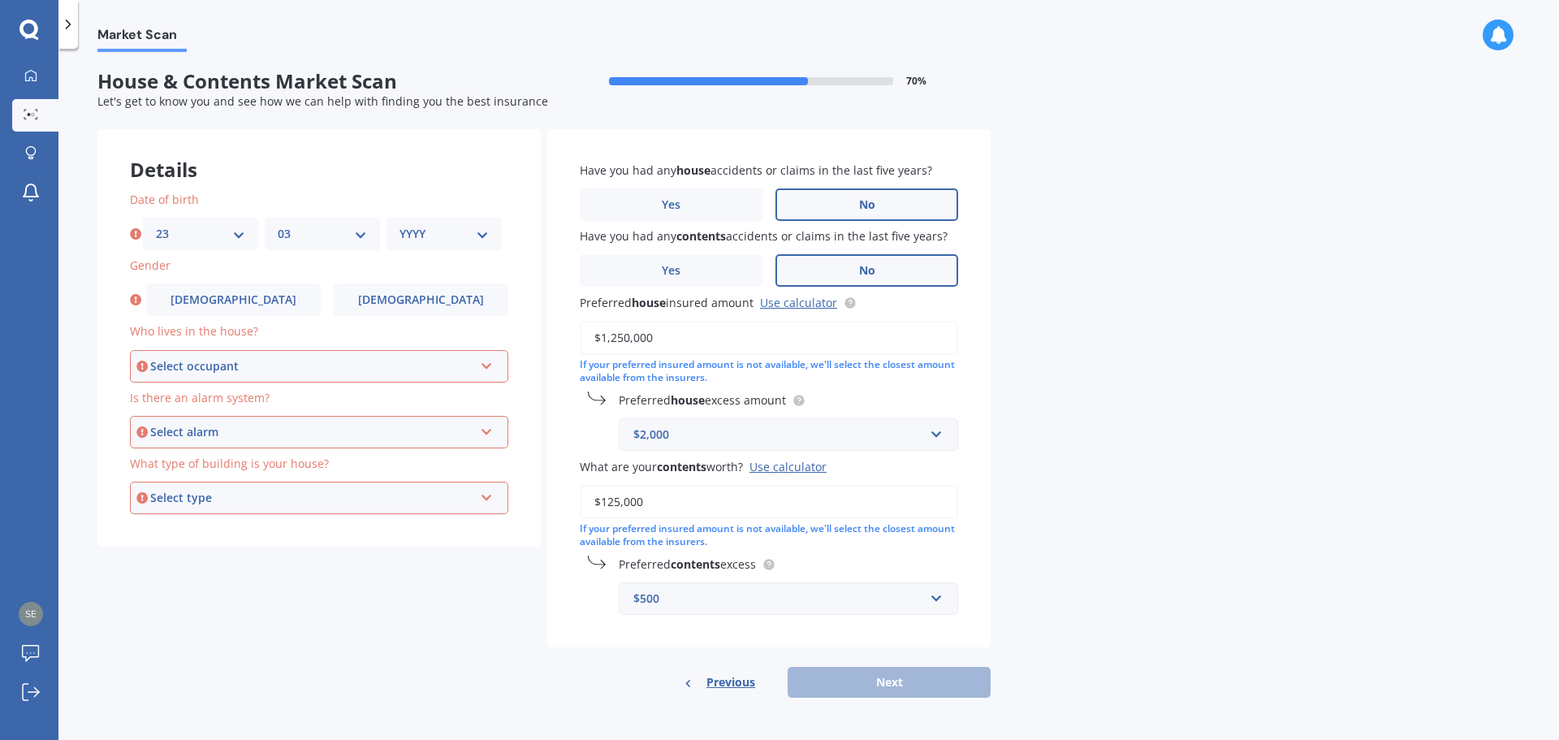
click at [278, 225] on select "MM 01 02 03 04 05 06 07 08 09 10 11 12" at bounding box center [322, 234] width 89 height 18
click at [434, 232] on select "YYYY 2009 2008 2007 2006 2005 2004 2003 2002 2001 2000 1999 1998 1997 1996 1995…" at bounding box center [443, 234] width 89 height 18
select select "1966"
click at [399, 225] on select "YYYY 2009 2008 2007 2006 2005 2004 2003 2002 2001 2000 1999 1998 1997 1996 1995…" at bounding box center [443, 234] width 89 height 18
click at [209, 287] on label "[DEMOGRAPHIC_DATA]" at bounding box center [233, 299] width 175 height 32
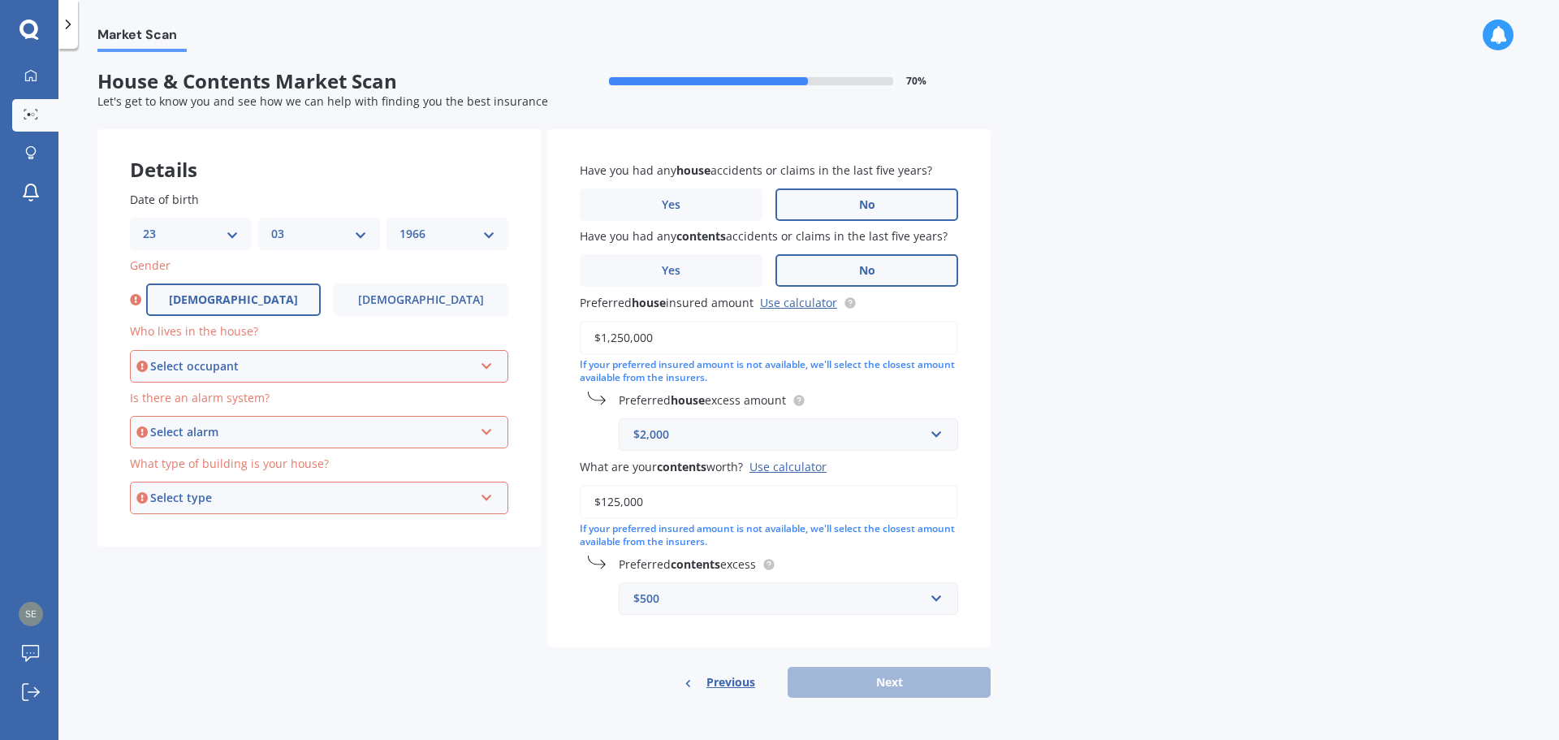
click at [0, 0] on input "[DEMOGRAPHIC_DATA]" at bounding box center [0, 0] width 0 height 0
click at [238, 366] on div "Select occupant" at bounding box center [311, 366] width 323 height 18
click at [239, 399] on div "Owner" at bounding box center [319, 396] width 375 height 29
click at [229, 436] on div "Select alarm" at bounding box center [311, 432] width 323 height 18
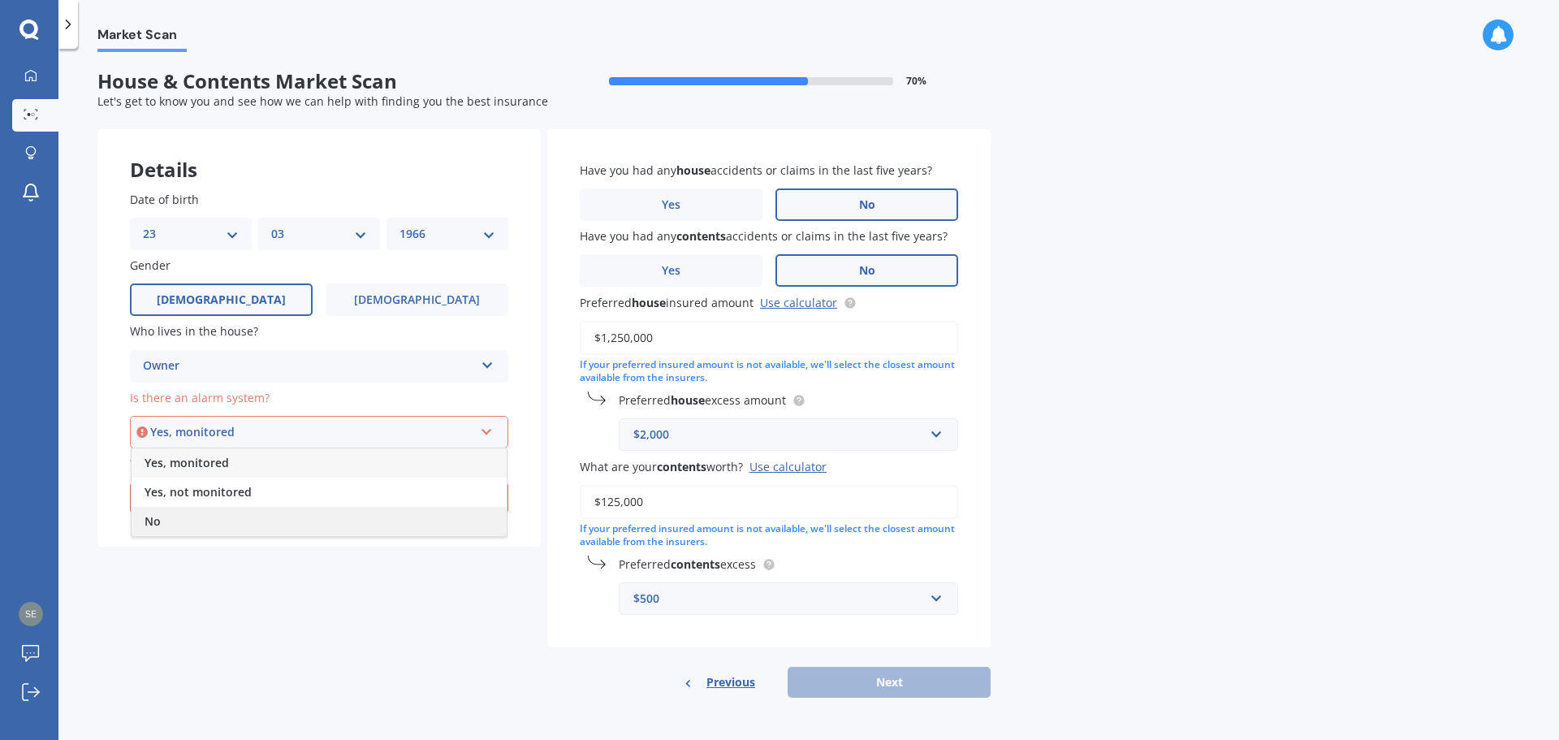
click at [150, 524] on span "No" at bounding box center [153, 520] width 16 height 15
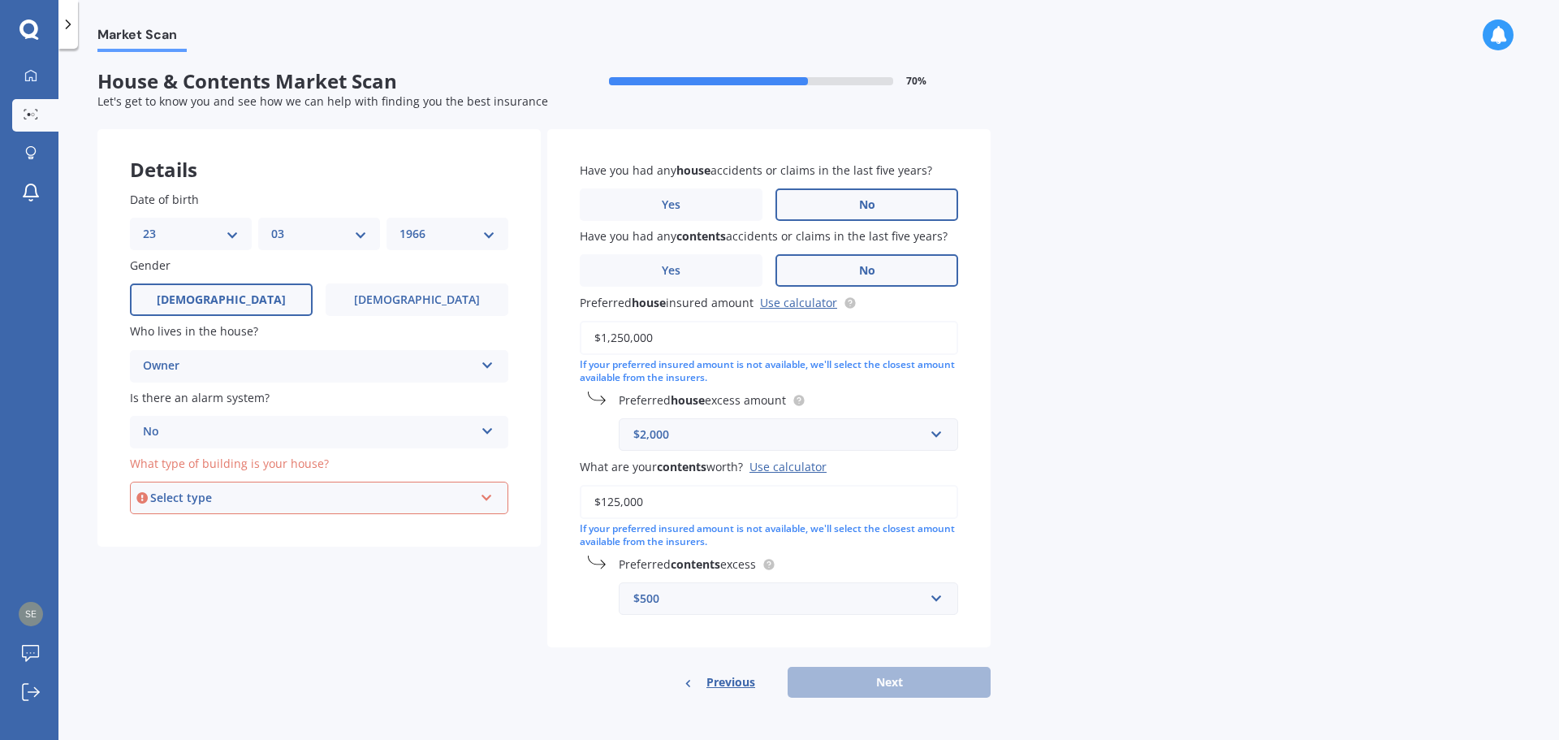
click at [210, 498] on div "Select type" at bounding box center [311, 498] width 323 height 18
click at [196, 524] on span "Freestanding" at bounding box center [181, 527] width 72 height 15
click at [876, 680] on button "Next" at bounding box center [888, 681] width 203 height 31
select select "23"
select select "03"
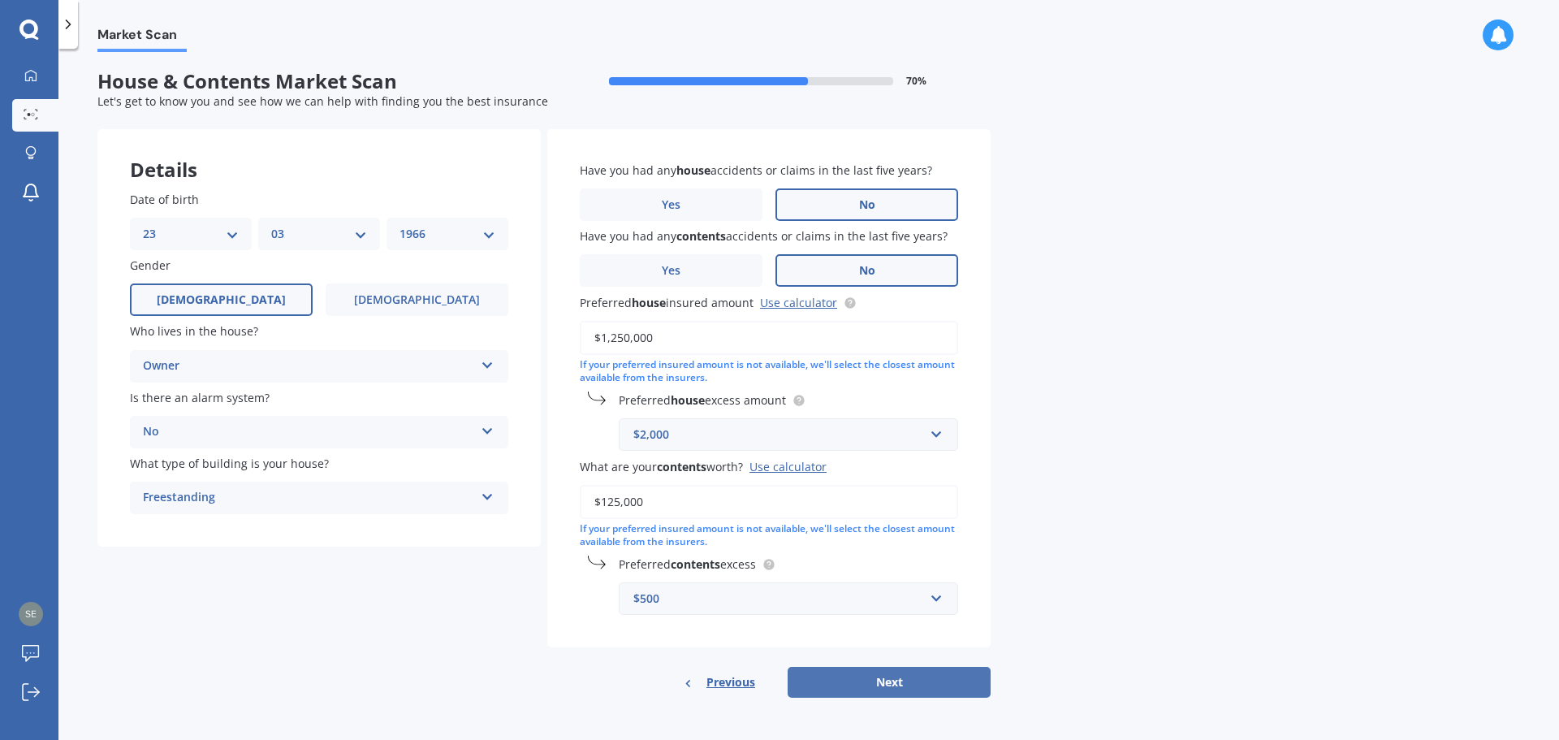
select select "1966"
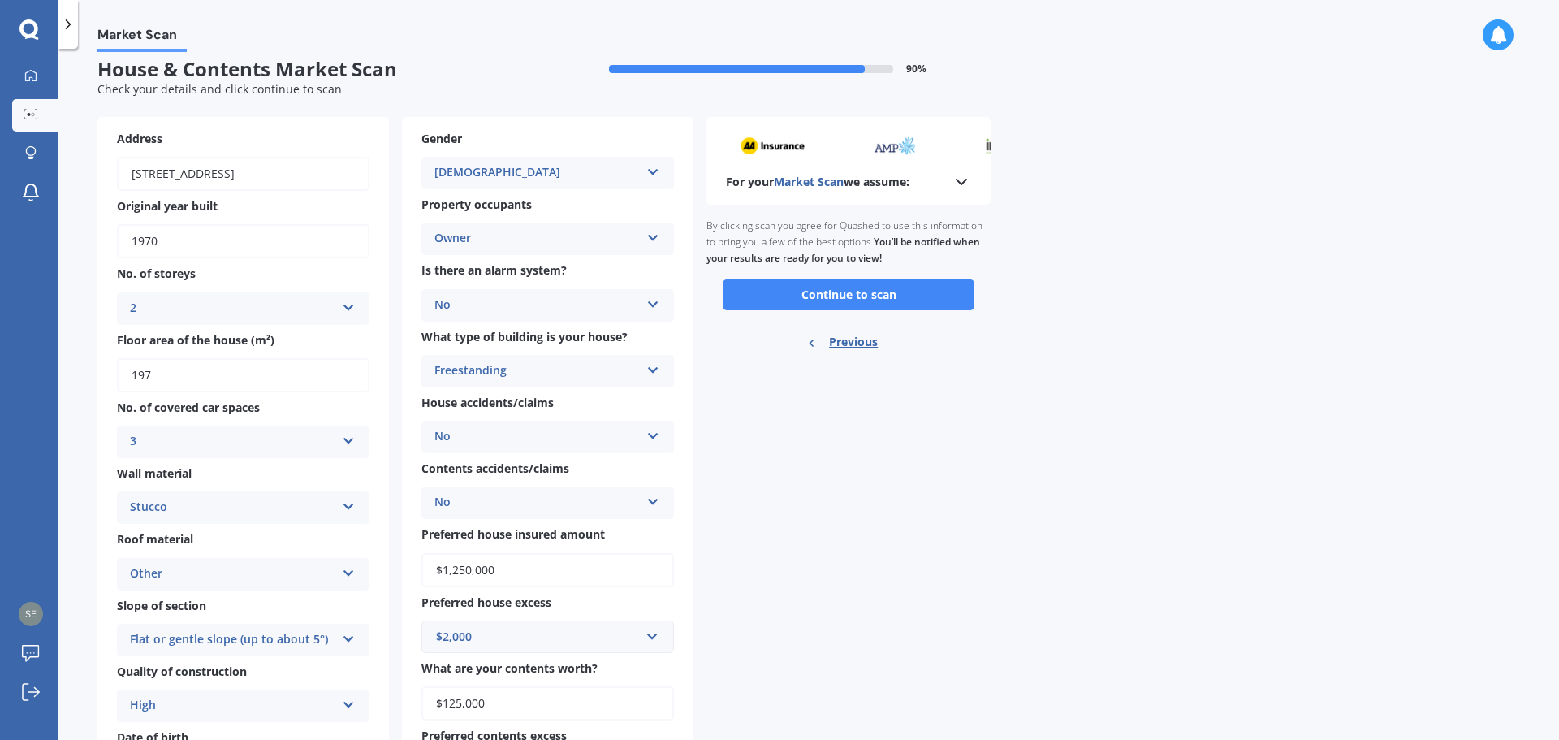
scroll to position [0, 0]
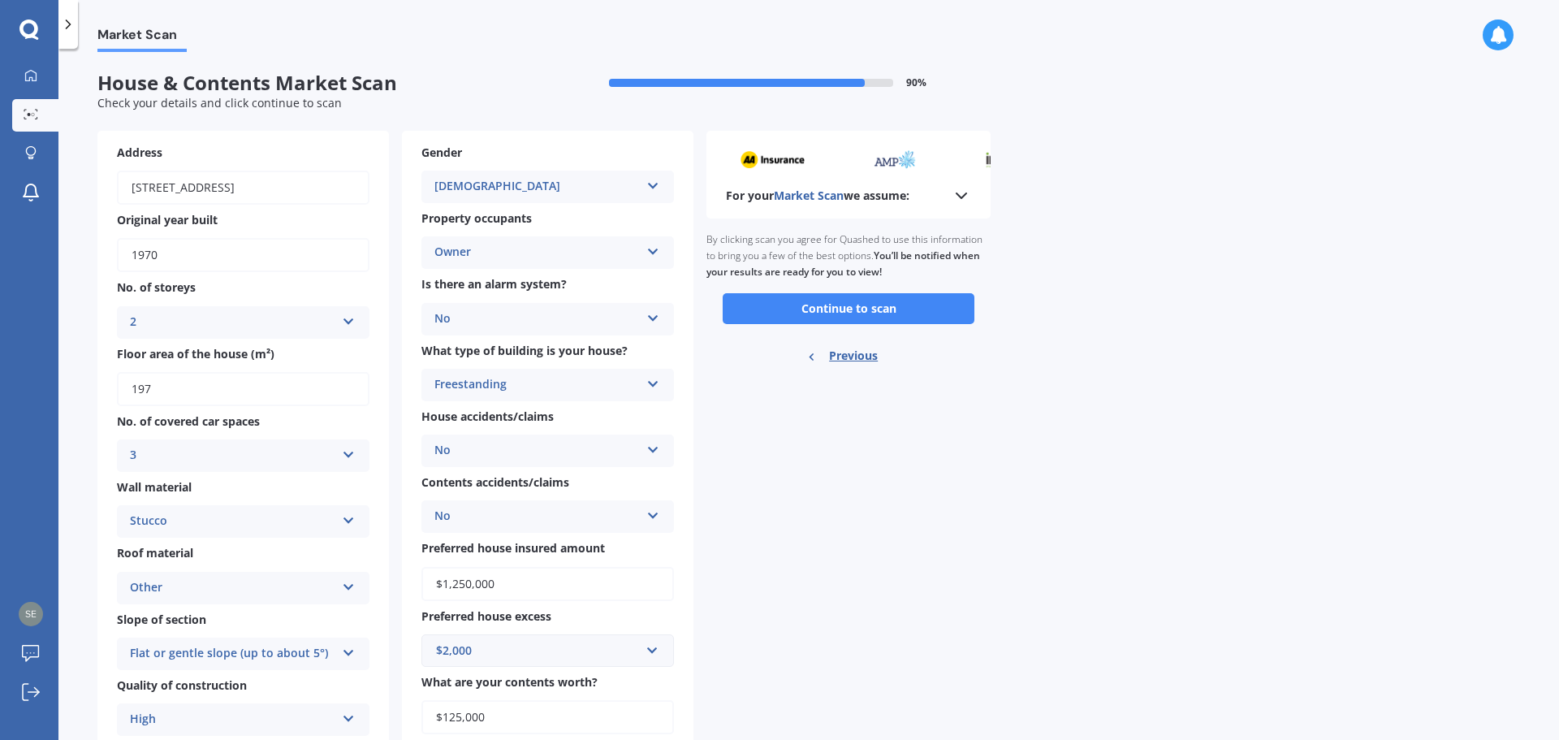
click at [964, 196] on polyline at bounding box center [961, 195] width 10 height 5
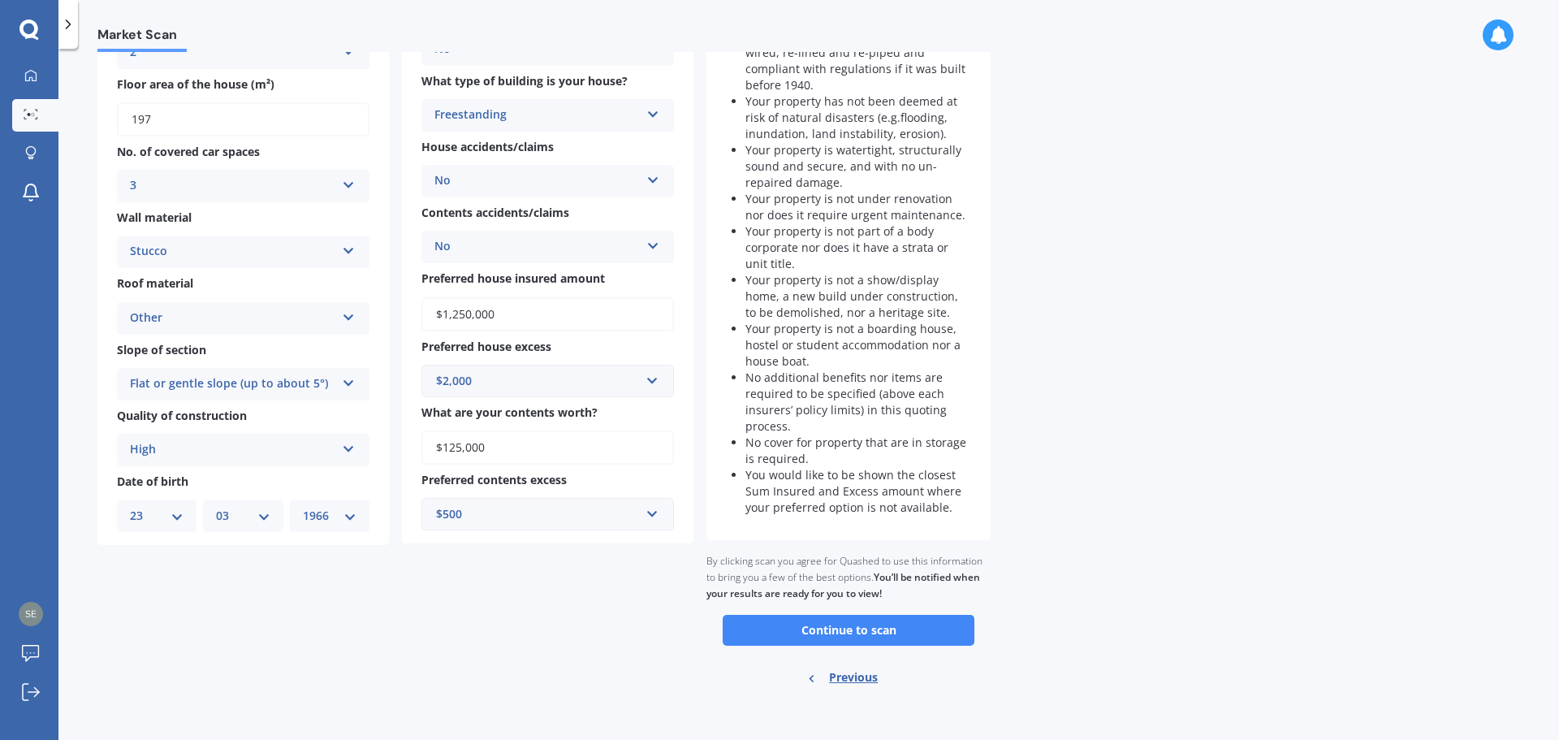
scroll to position [274, 0]
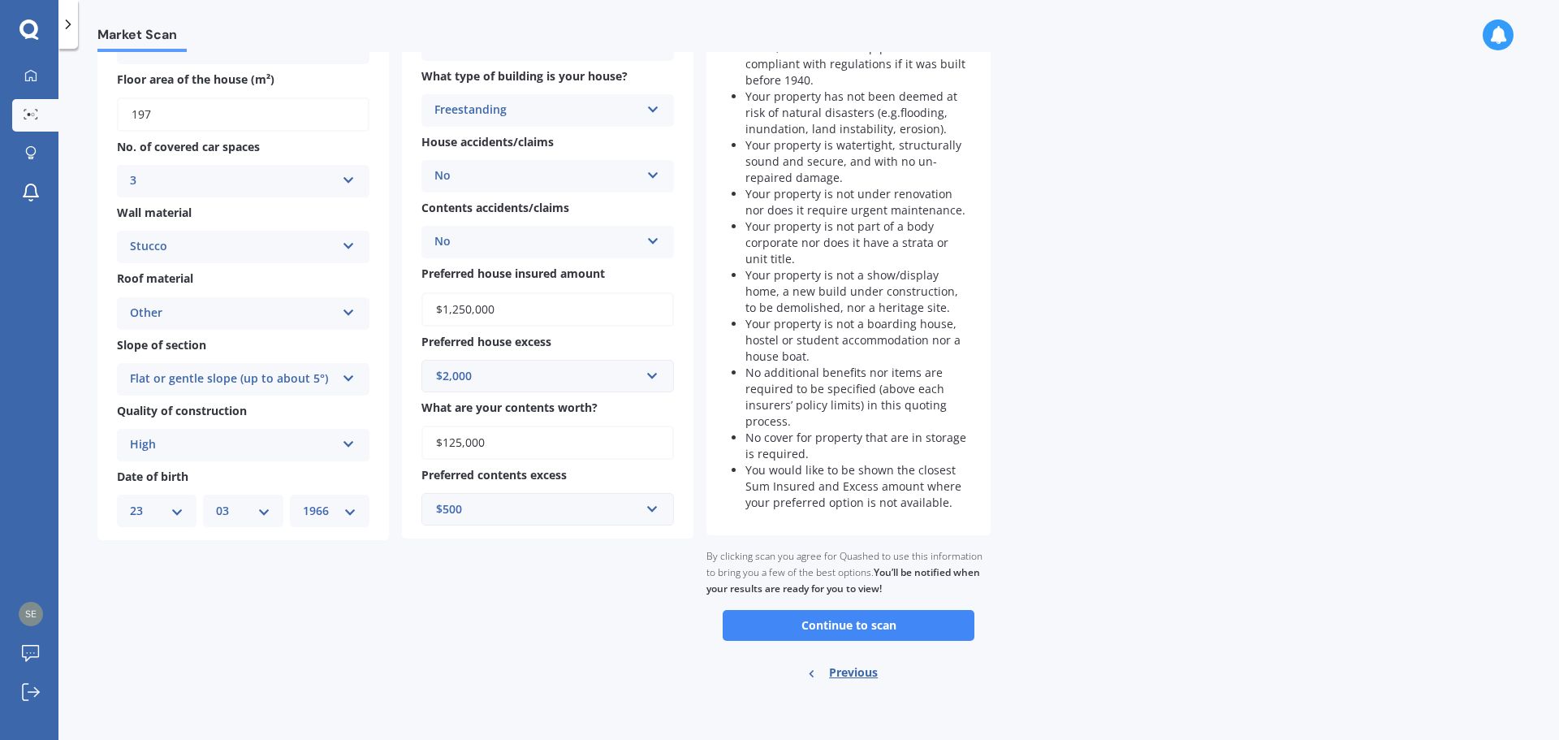
click at [833, 632] on button "Continue to scan" at bounding box center [849, 625] width 252 height 31
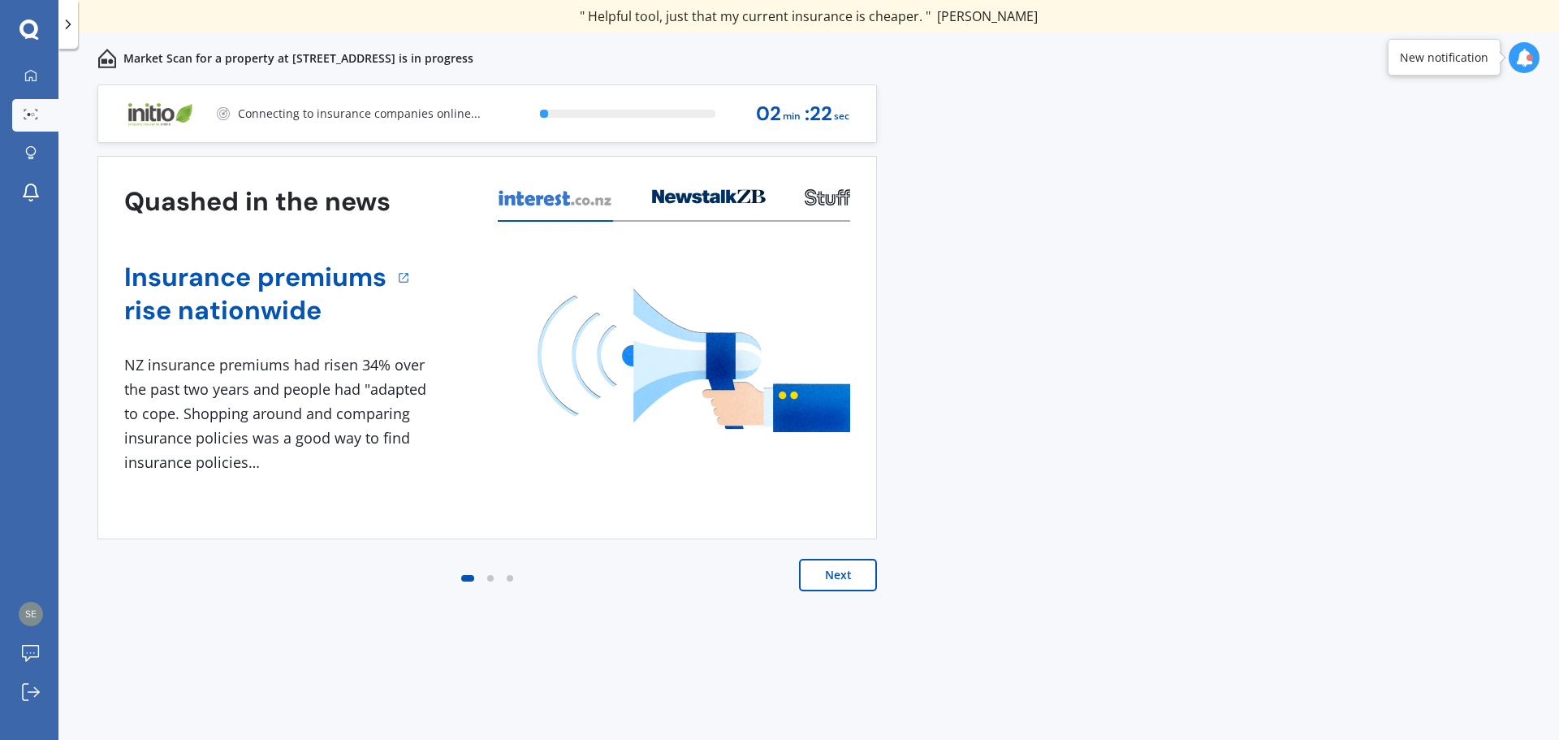
click at [823, 575] on button "Next" at bounding box center [838, 575] width 78 height 32
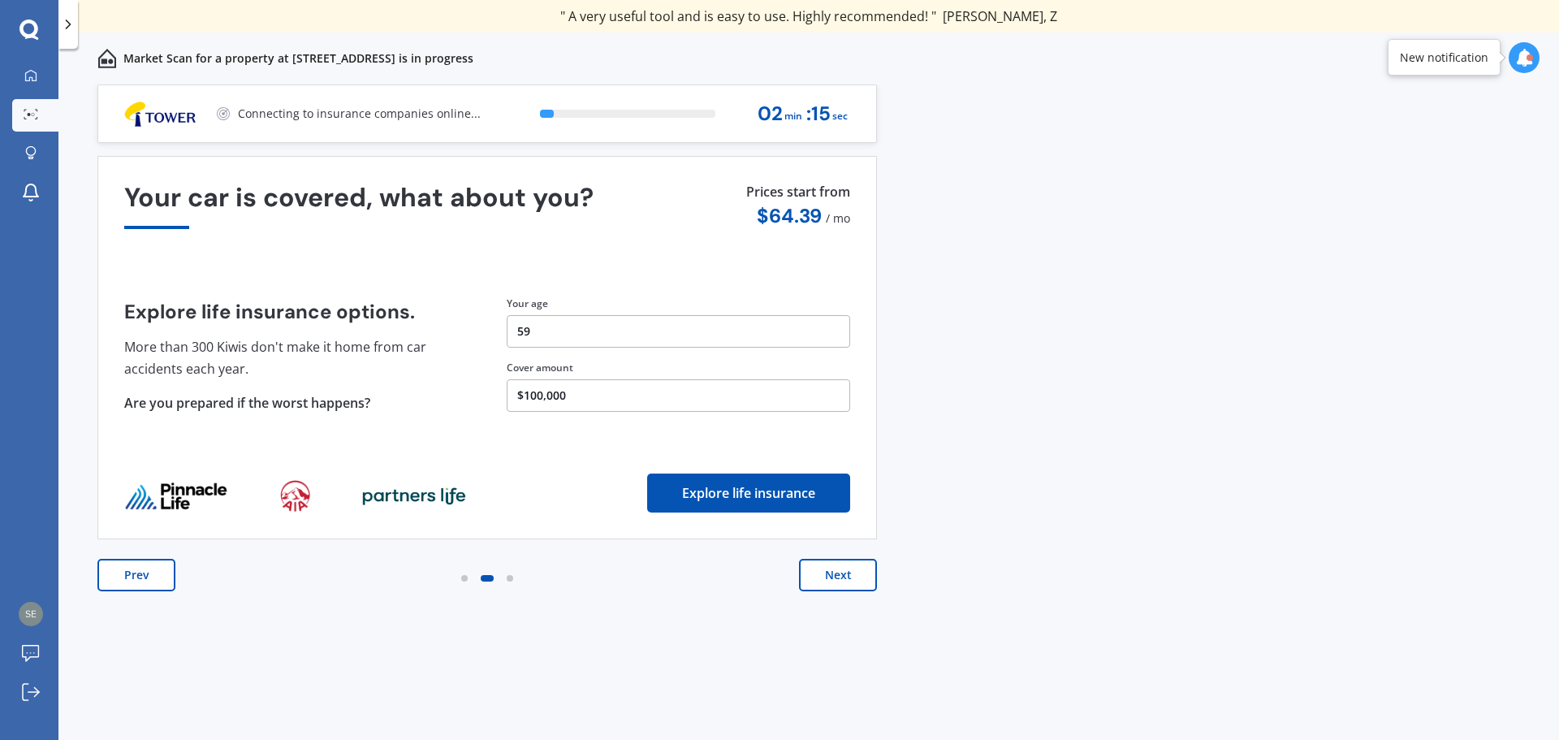
click at [823, 576] on button "Next" at bounding box center [838, 575] width 78 height 32
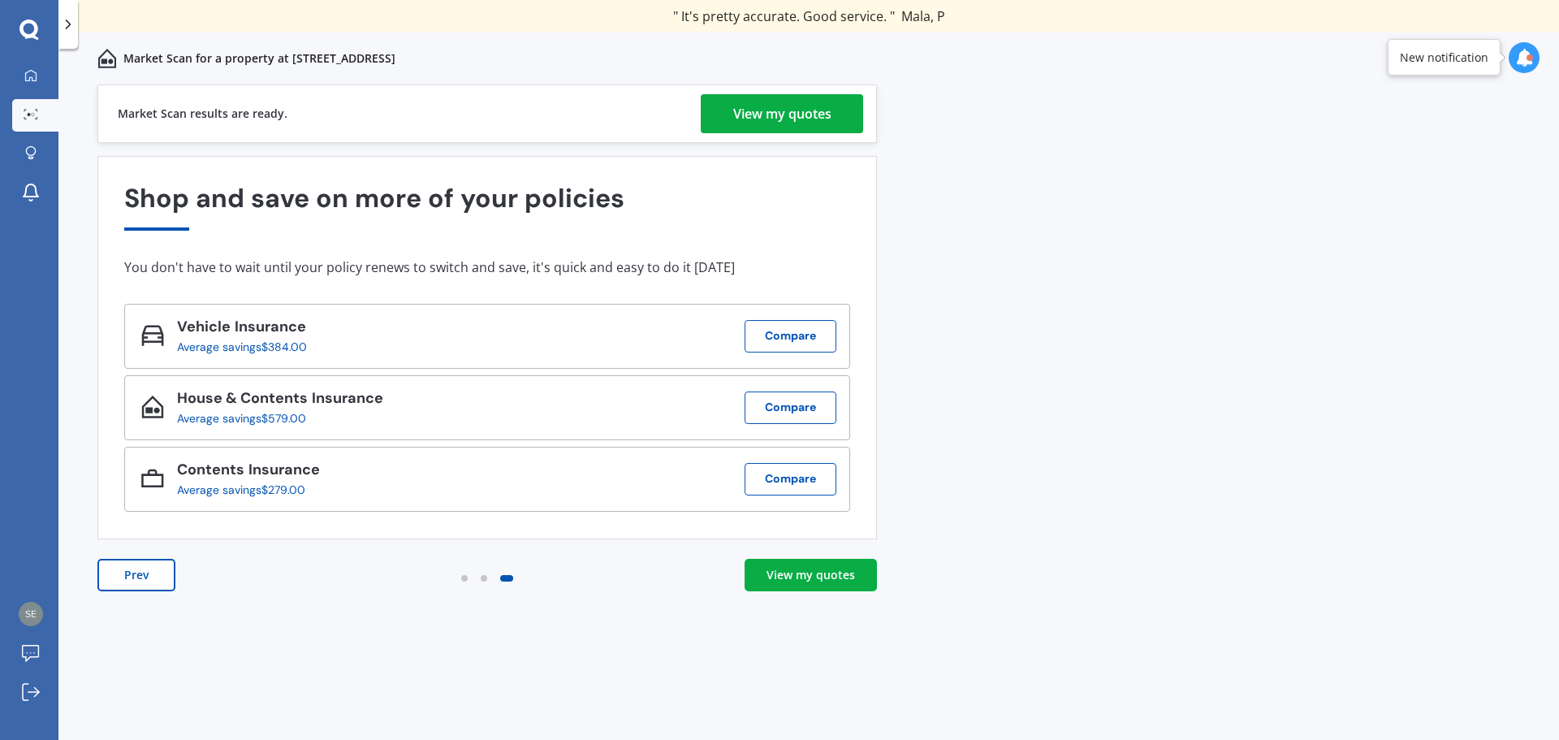
click at [791, 572] on div "View my quotes" at bounding box center [810, 575] width 88 height 16
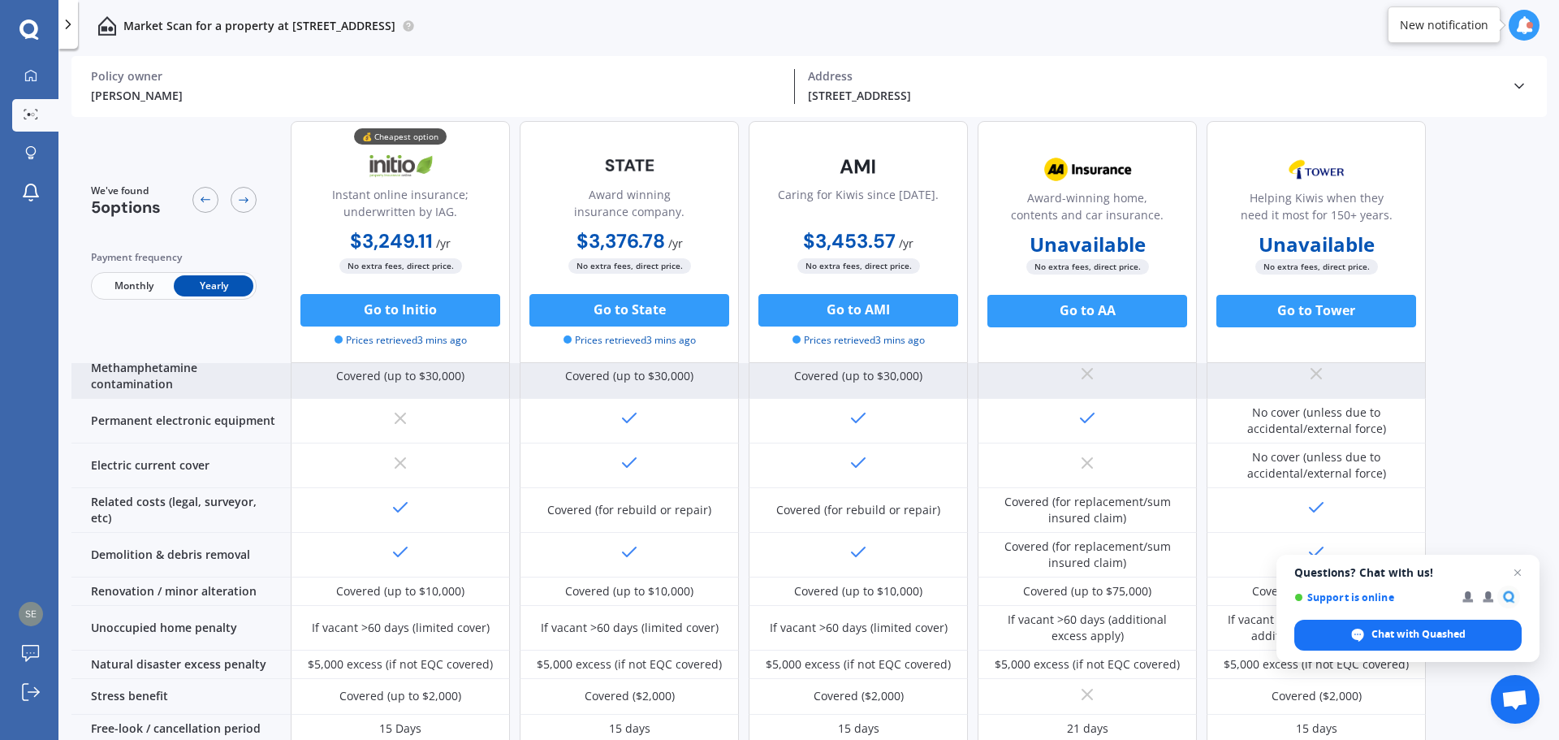
scroll to position [614, 0]
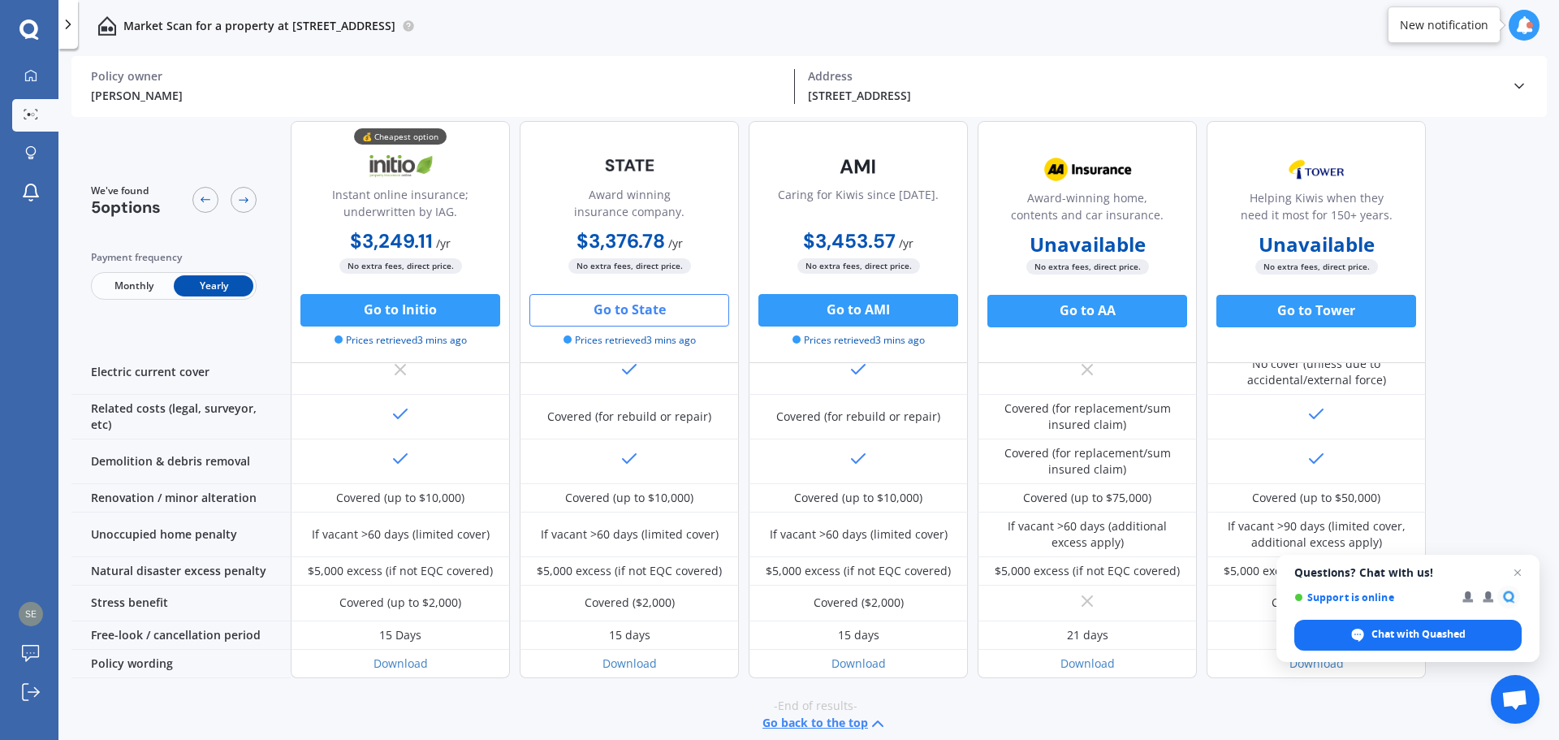
click at [628, 313] on button "Go to State" at bounding box center [629, 310] width 200 height 32
